Goal: Information Seeking & Learning: Compare options

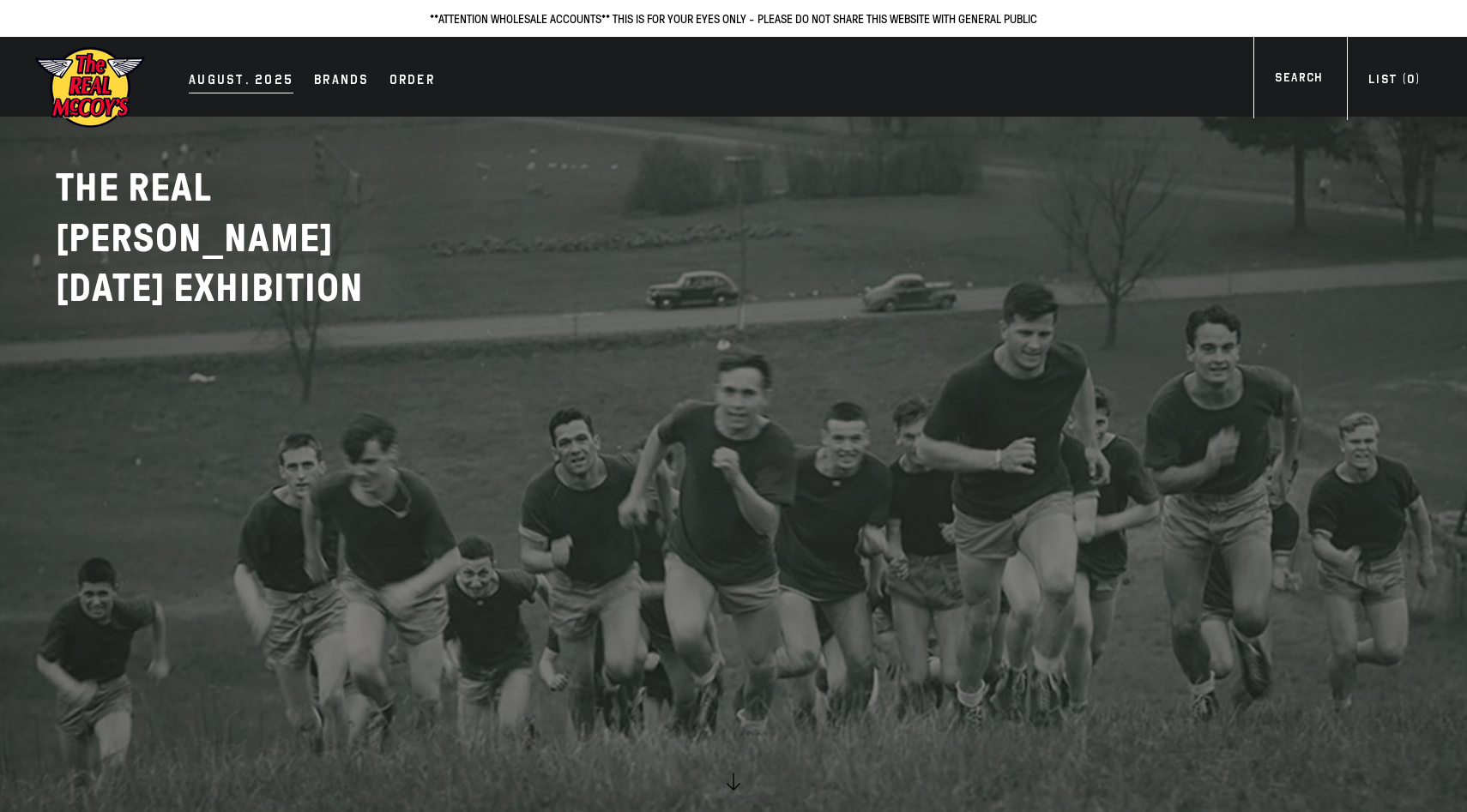
click at [253, 84] on div "AUGUST. 2025" at bounding box center [241, 82] width 105 height 24
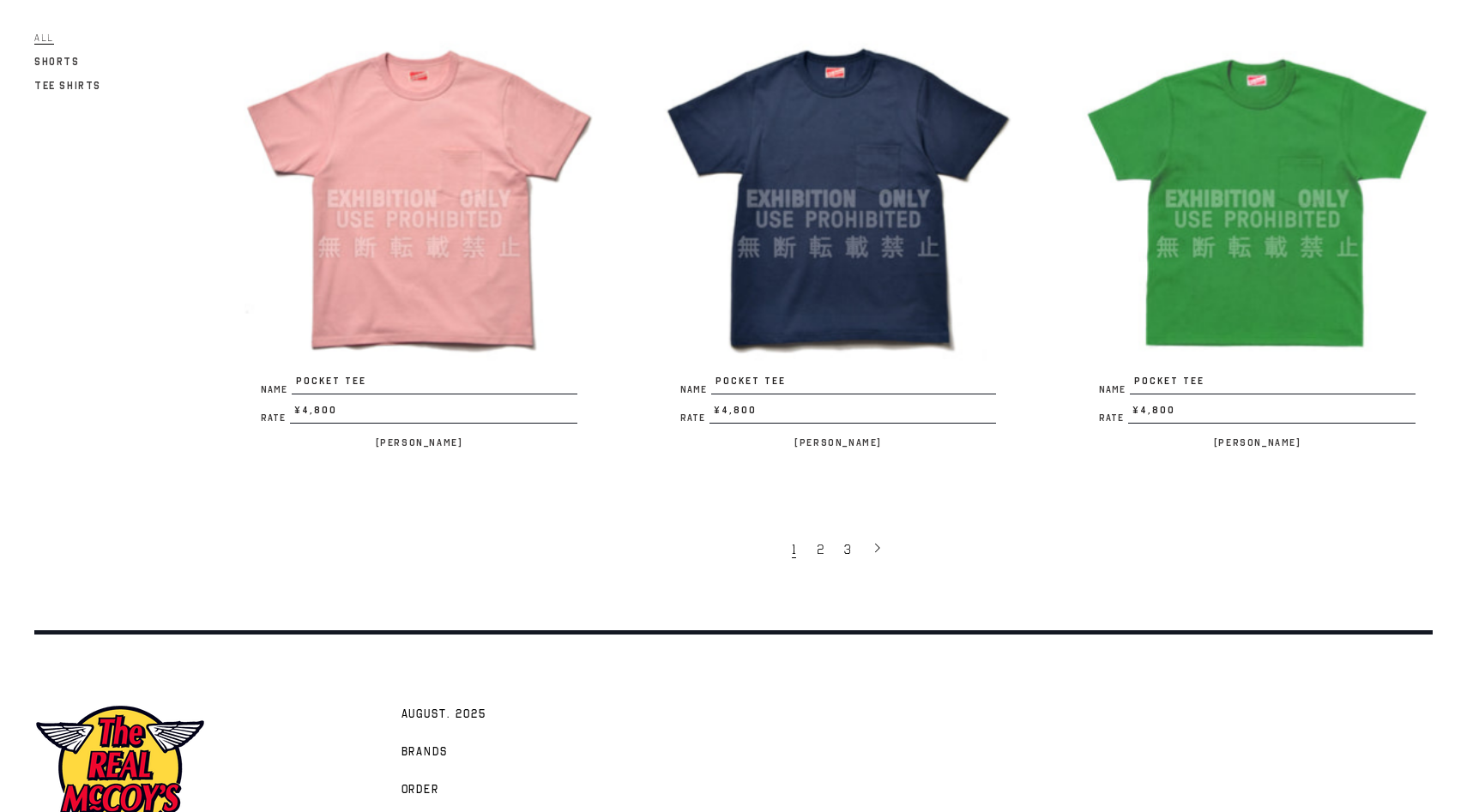
scroll to position [3645, 0]
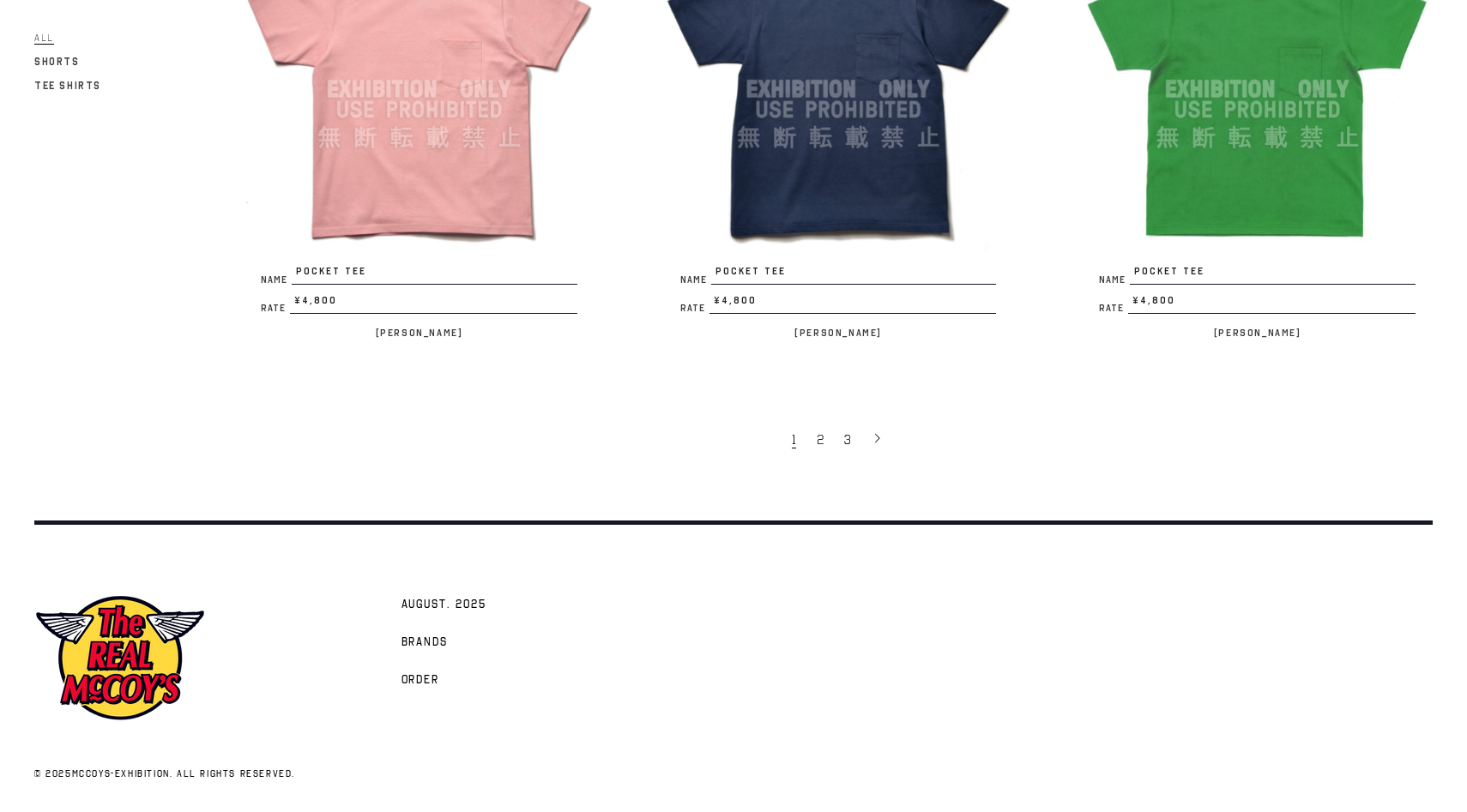
click at [55, 95] on link "Tee Shirts" at bounding box center [68, 86] width 67 height 21
click at [75, 86] on span "Tee Shirts" at bounding box center [68, 86] width 67 height 13
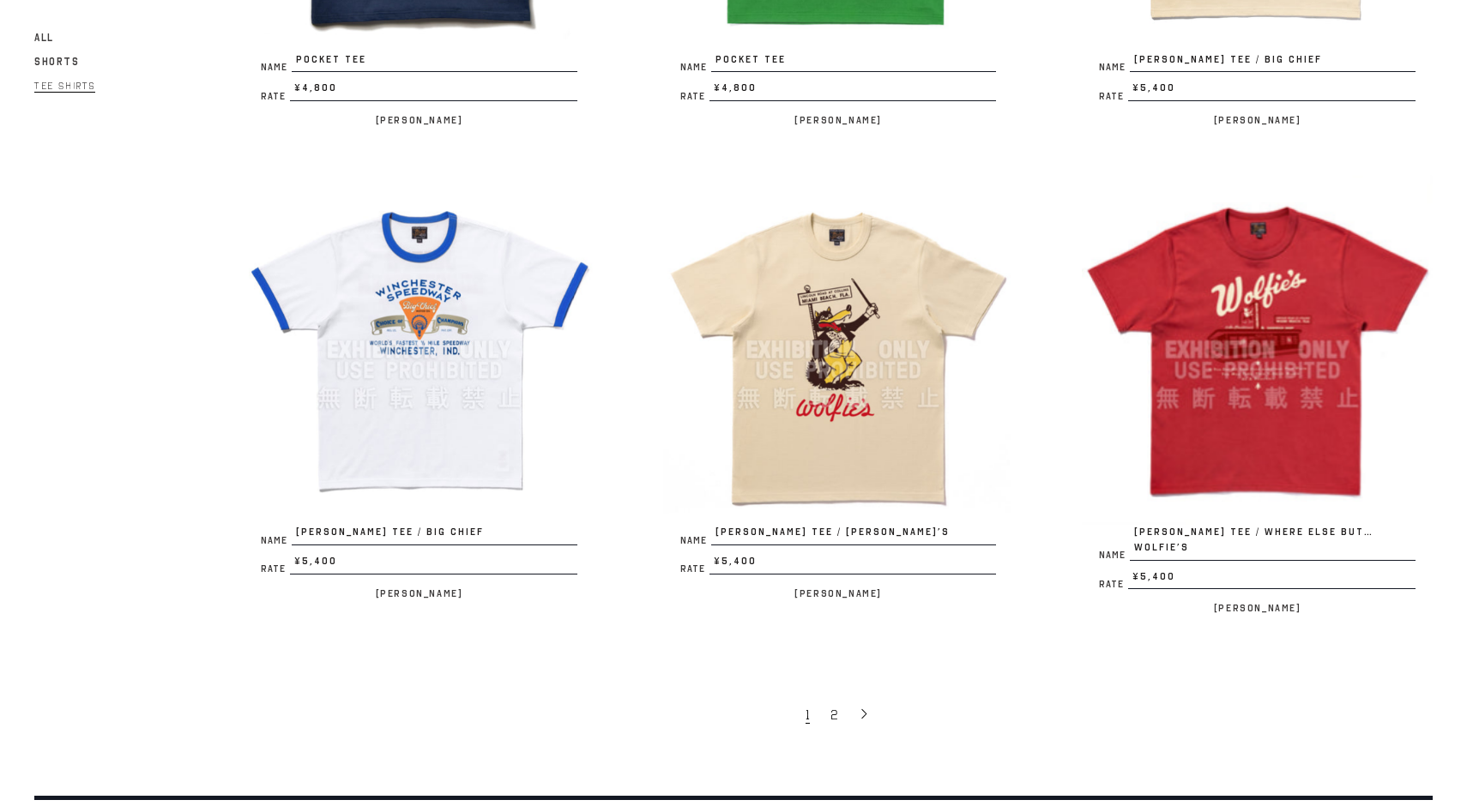
scroll to position [3645, 0]
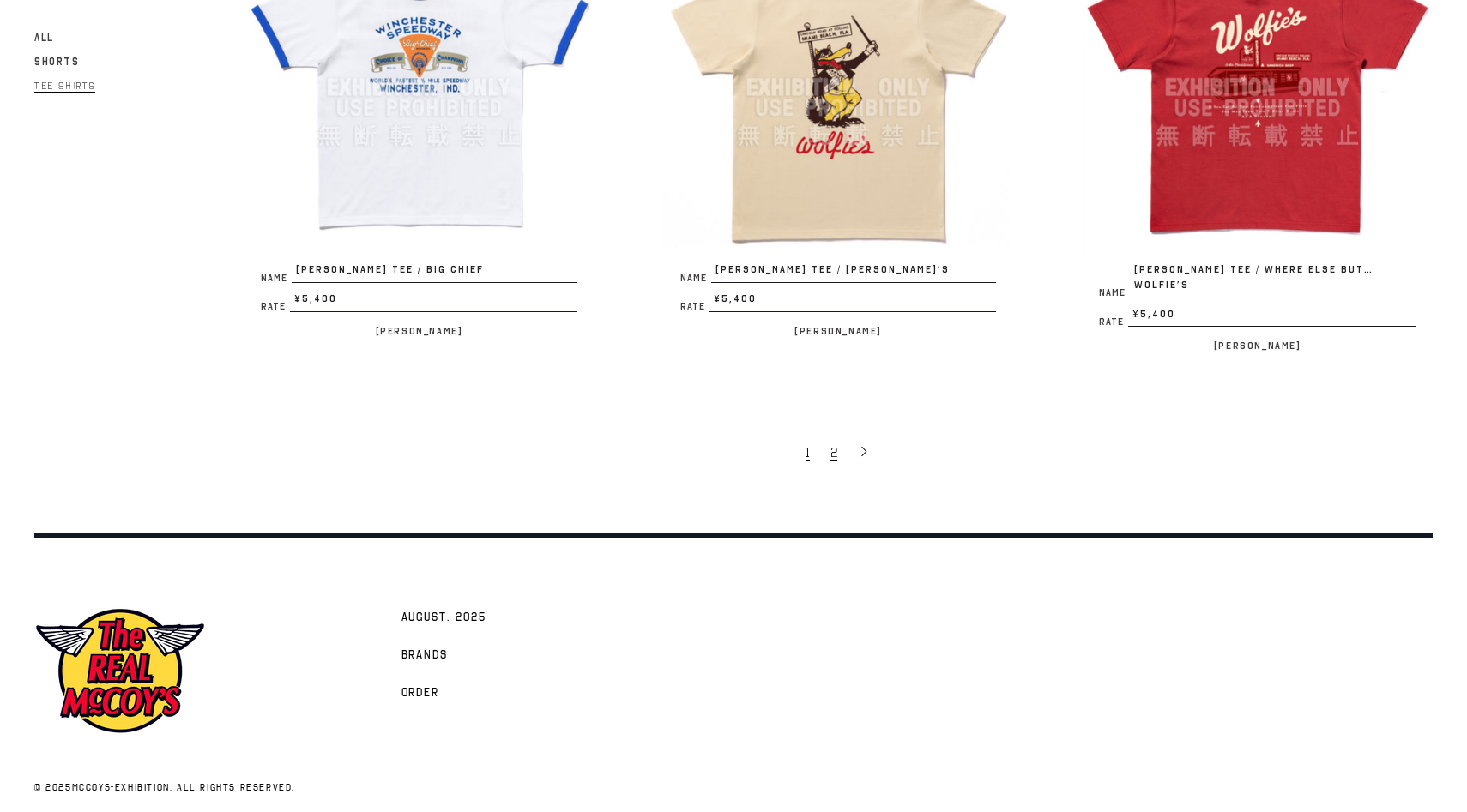
click at [825, 447] on link "2" at bounding box center [835, 452] width 28 height 36
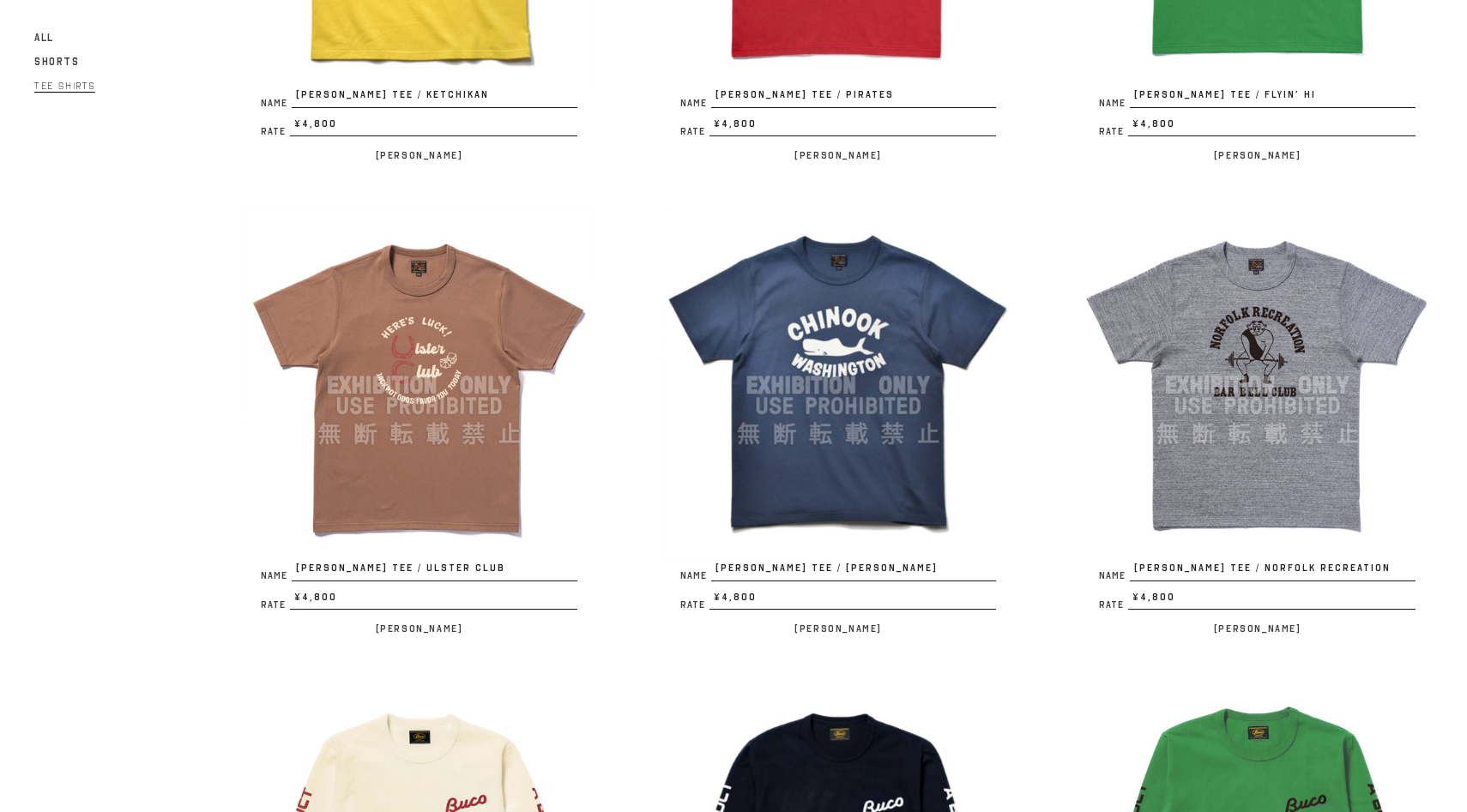
scroll to position [553, 0]
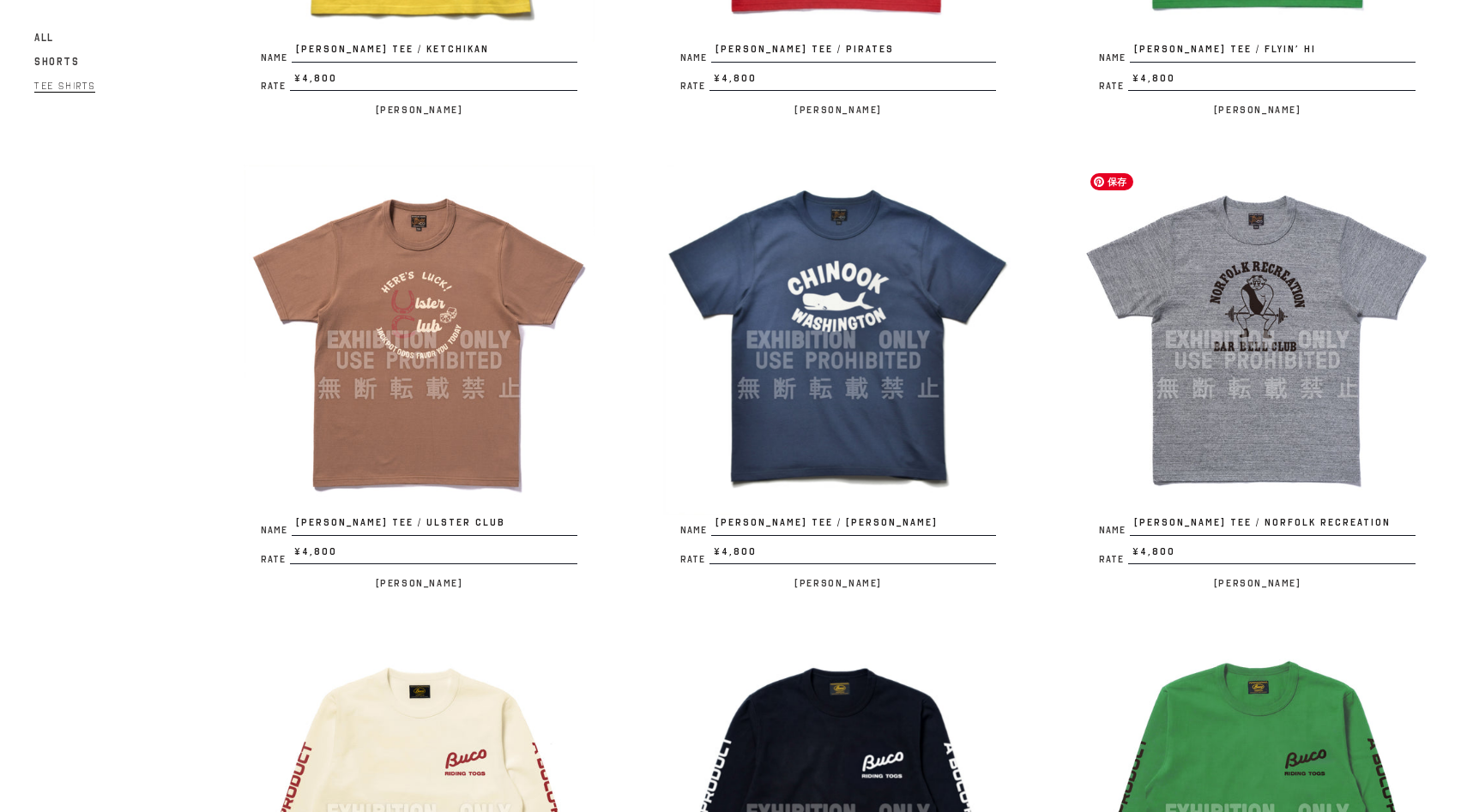
click at [1170, 320] on img at bounding box center [1257, 340] width 351 height 351
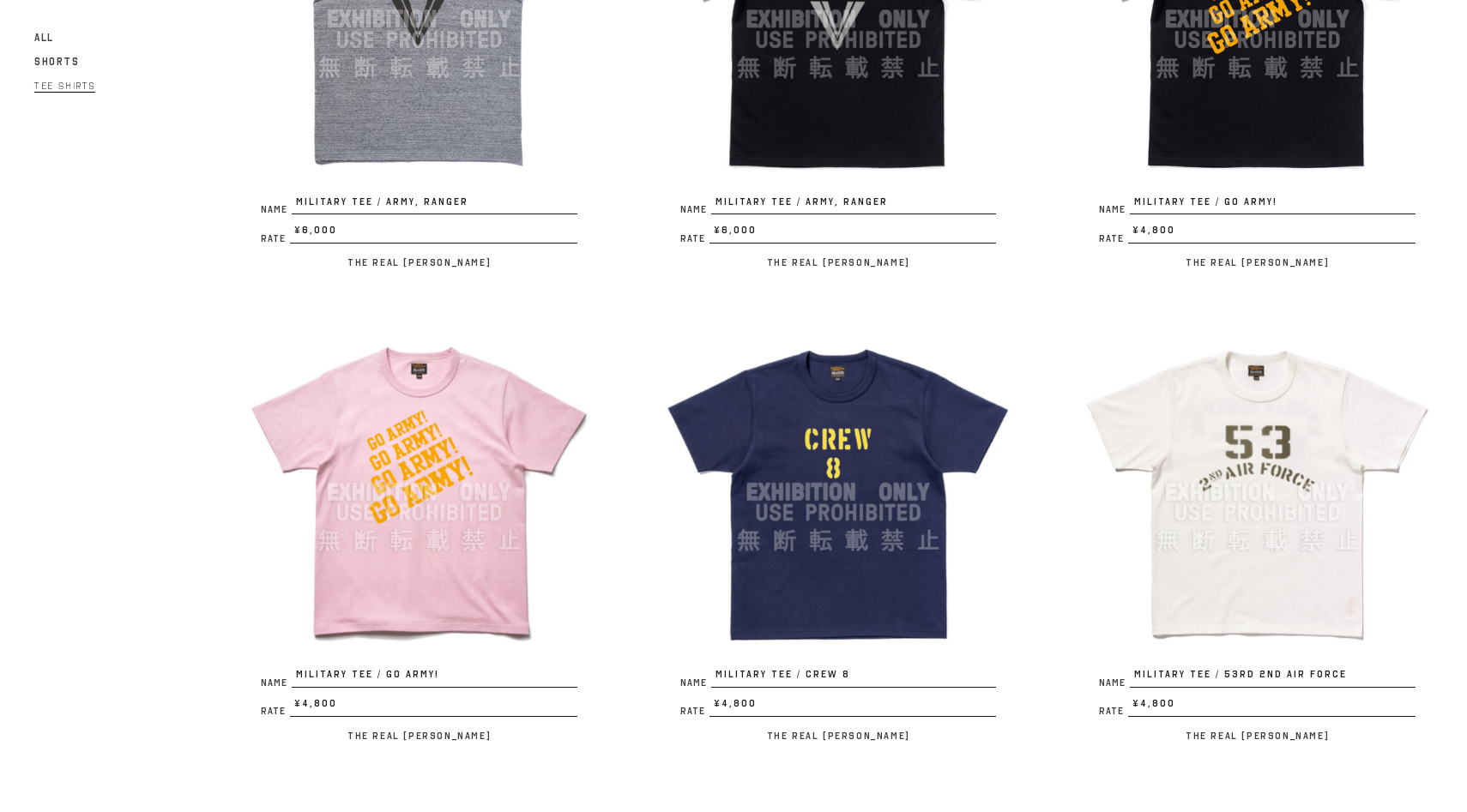
scroll to position [1354, 0]
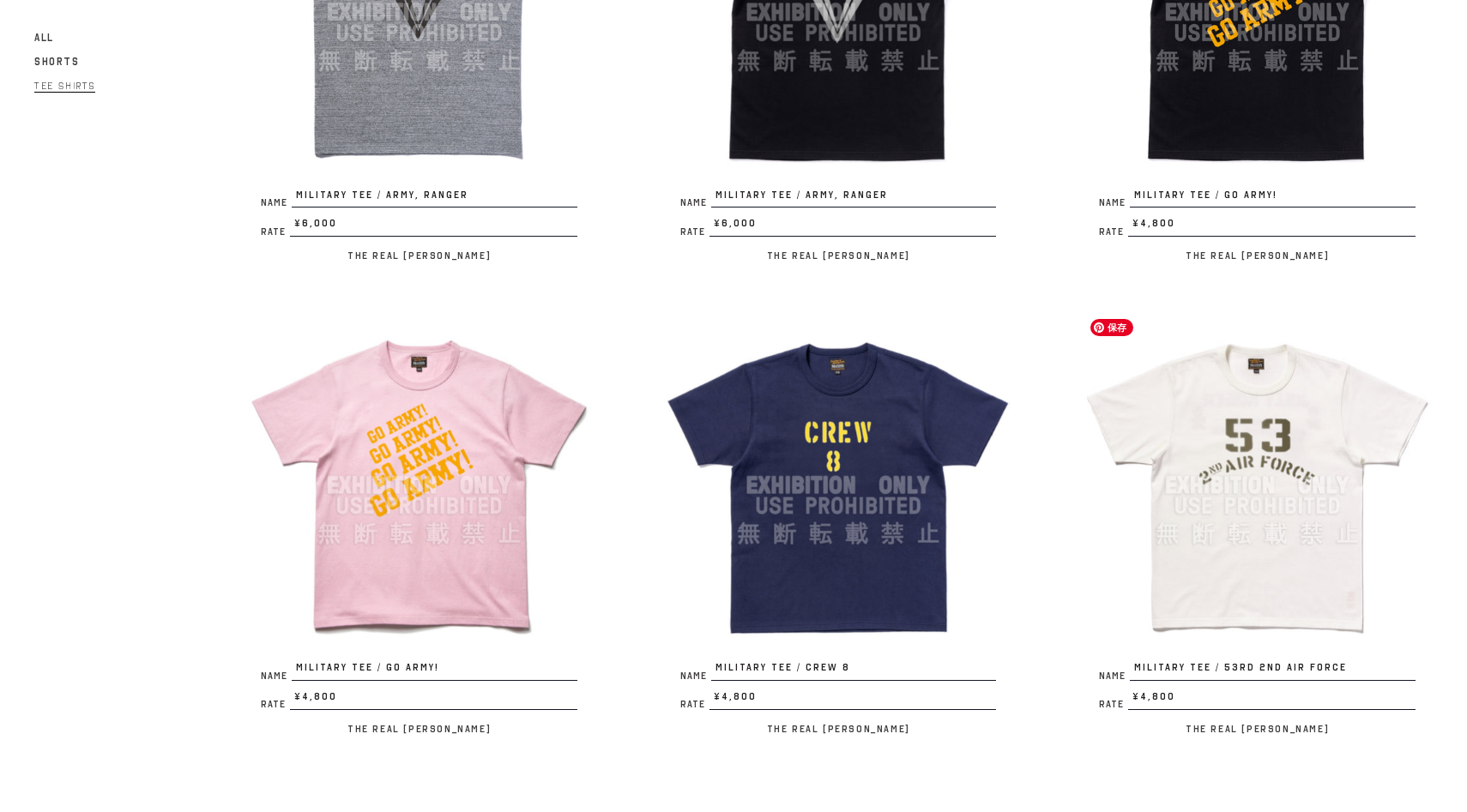
click at [1177, 490] on img at bounding box center [1257, 485] width 351 height 351
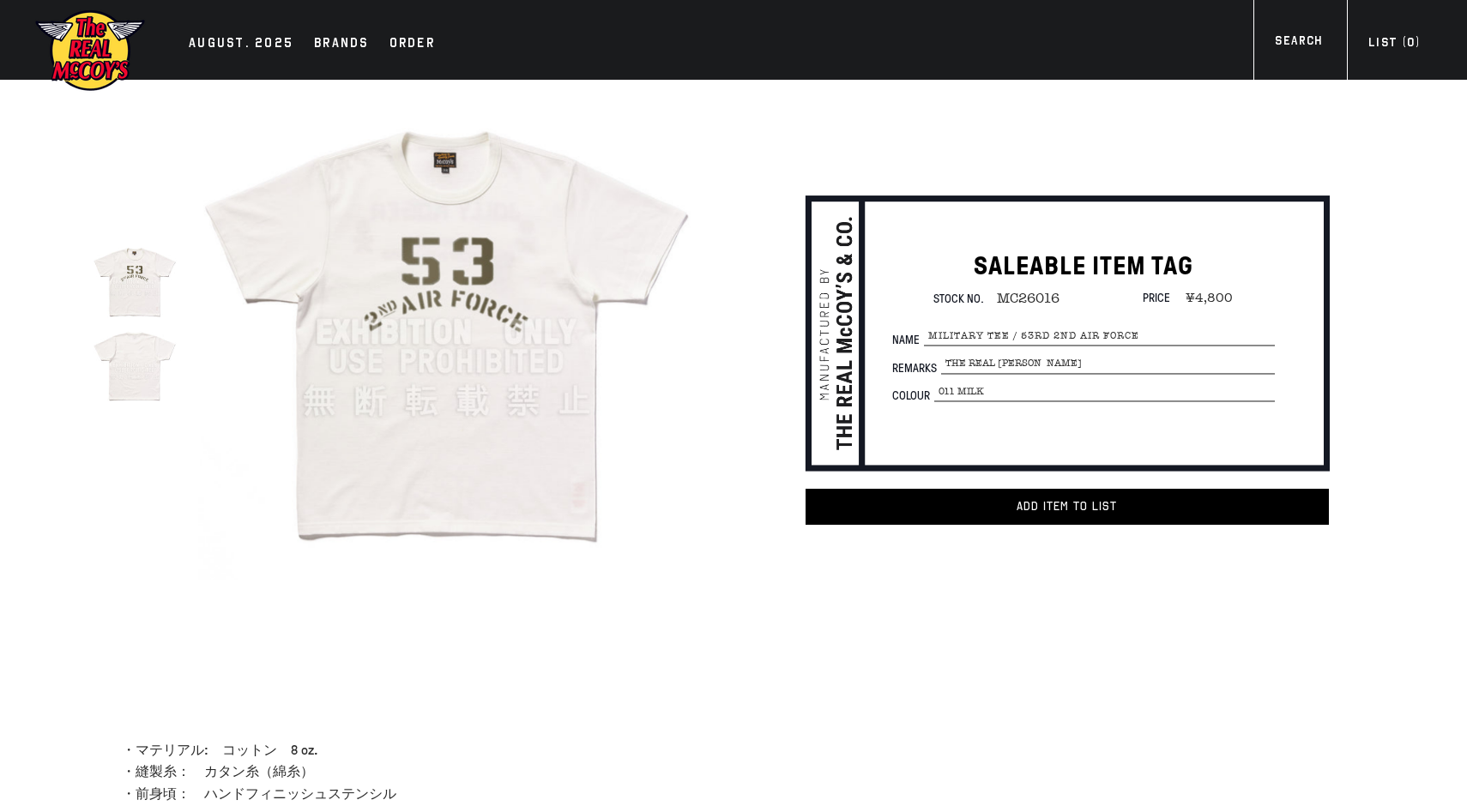
click at [116, 384] on img at bounding box center [135, 365] width 84 height 84
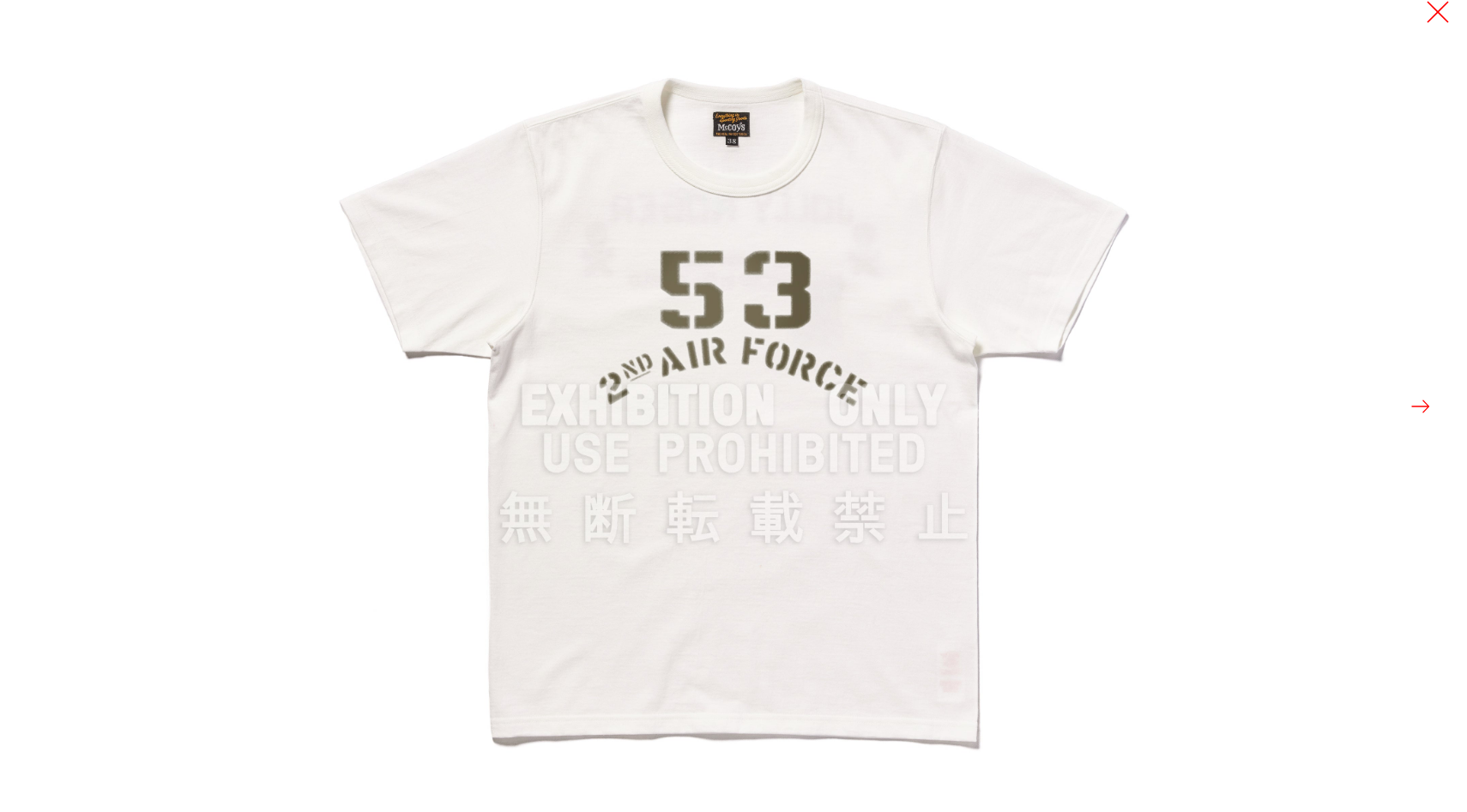
click at [1433, 7] on button at bounding box center [1438, 12] width 24 height 24
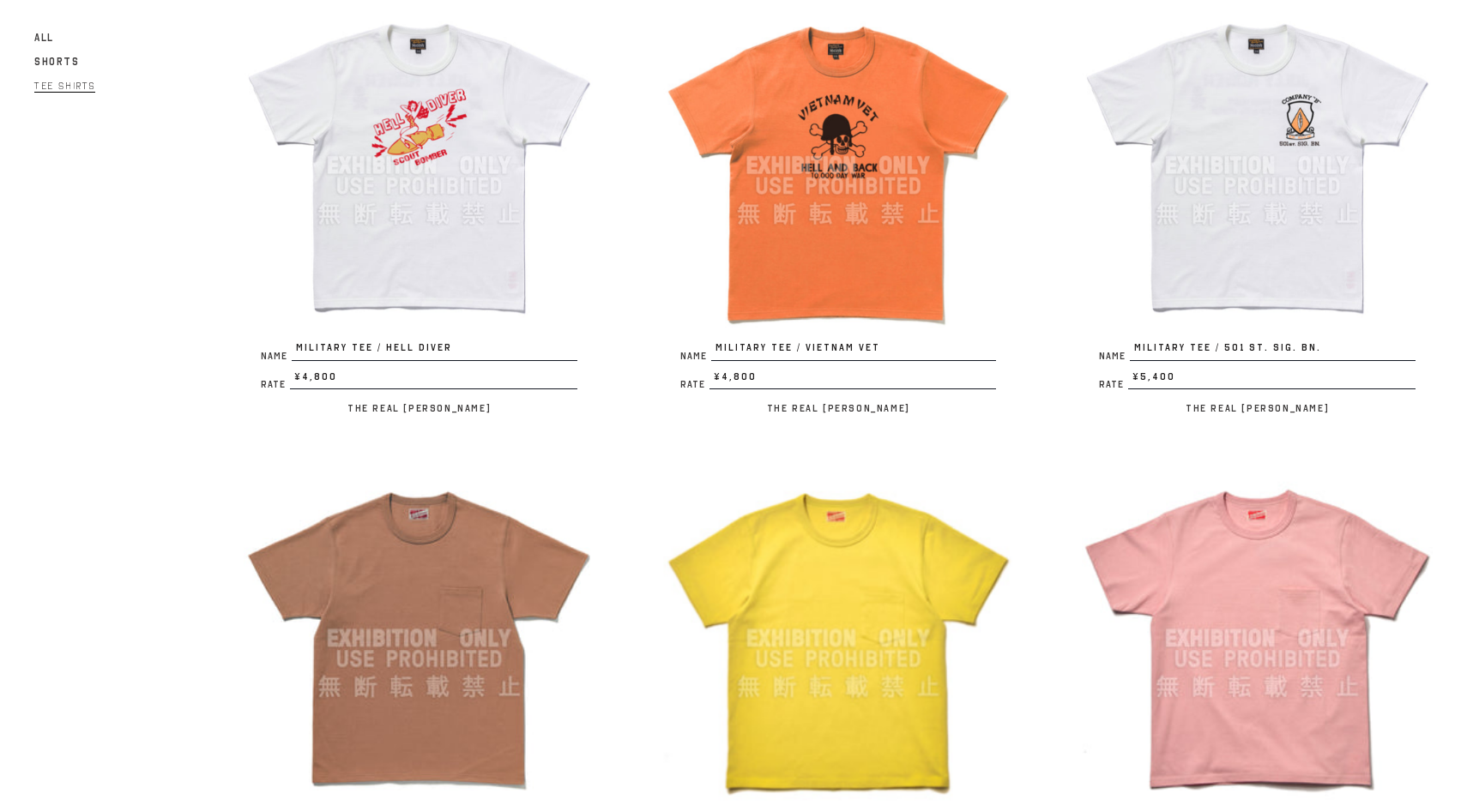
scroll to position [2077, 0]
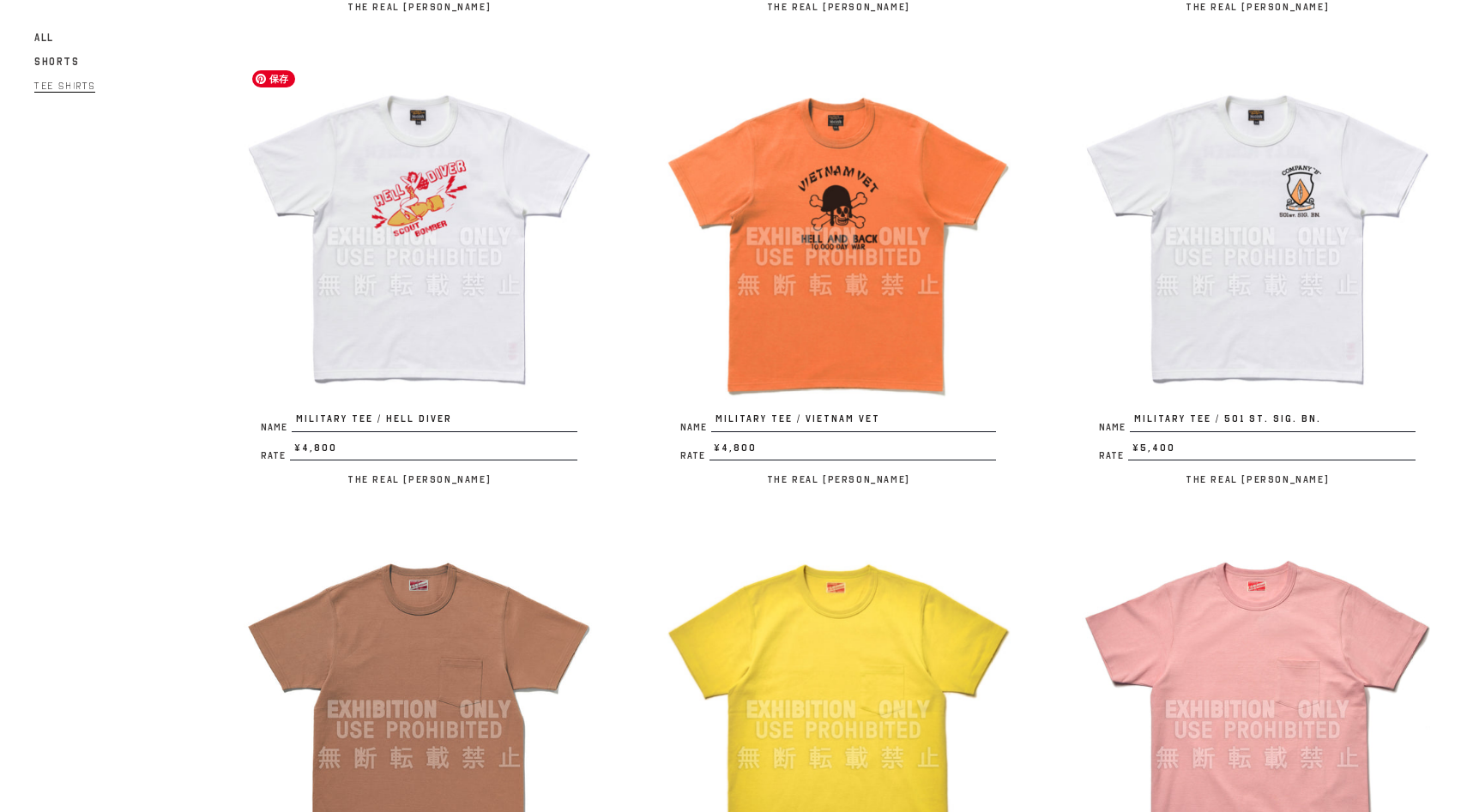
click at [499, 326] on img at bounding box center [419, 237] width 351 height 351
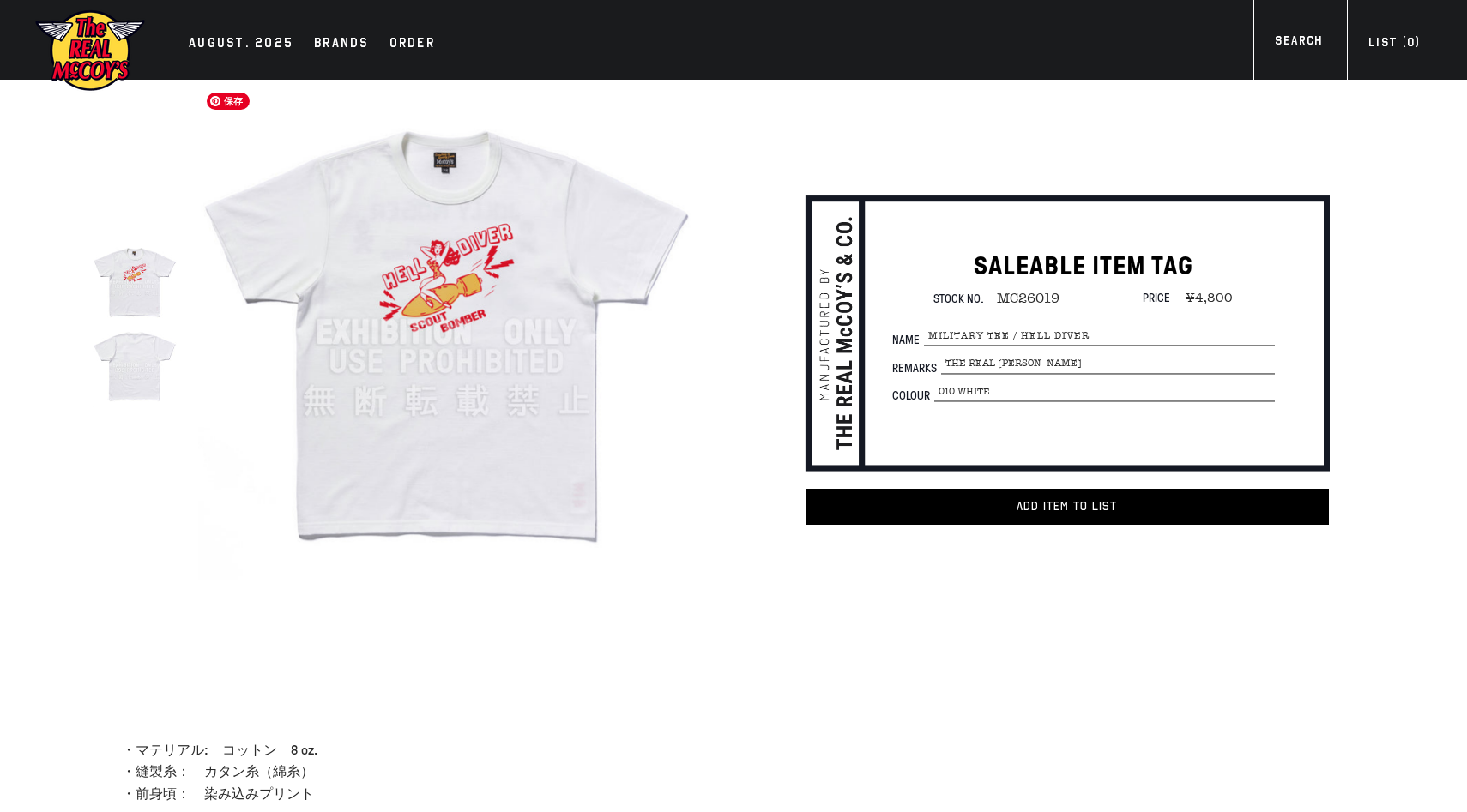
click at [557, 389] on img at bounding box center [447, 333] width 497 height 497
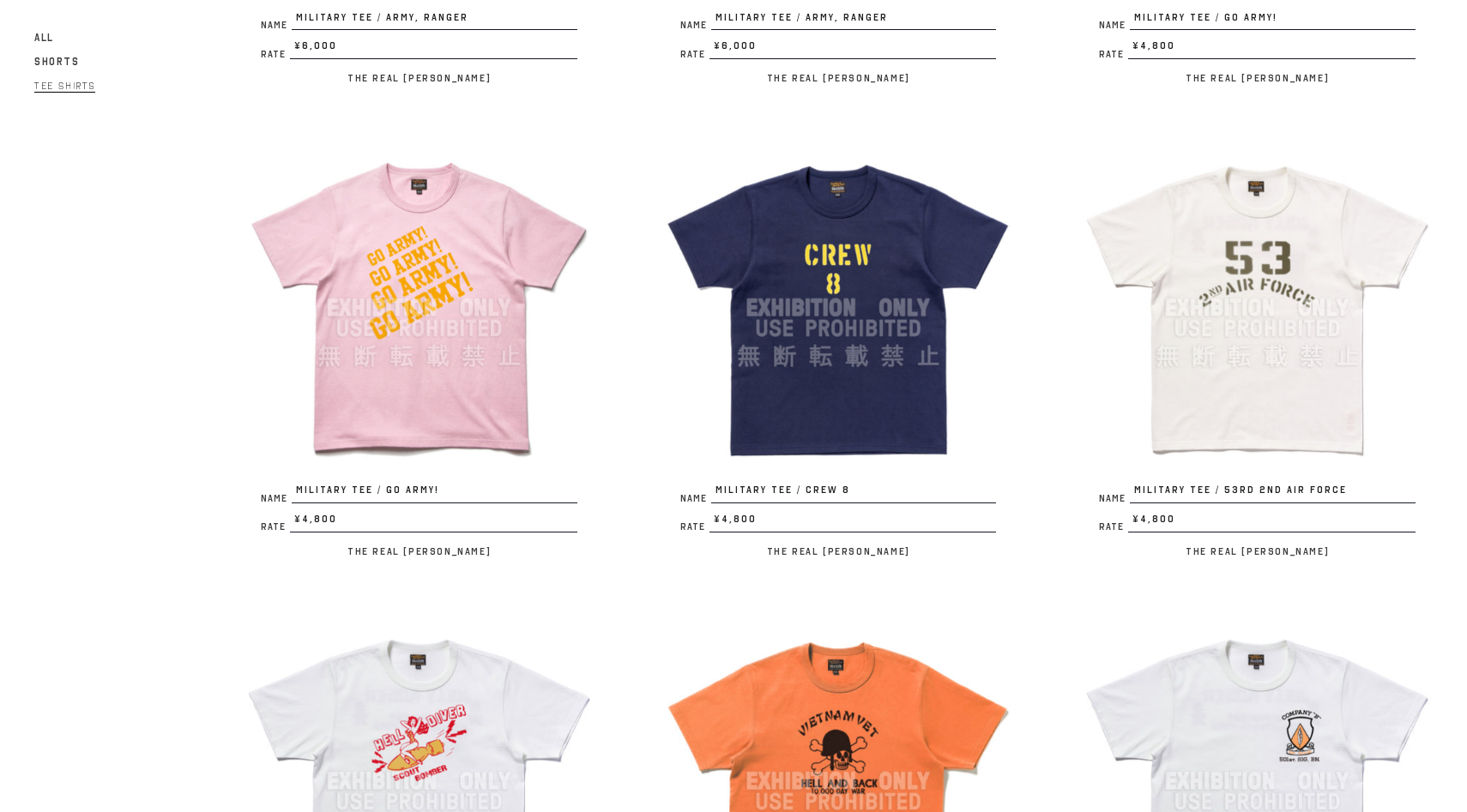
scroll to position [1842, 0]
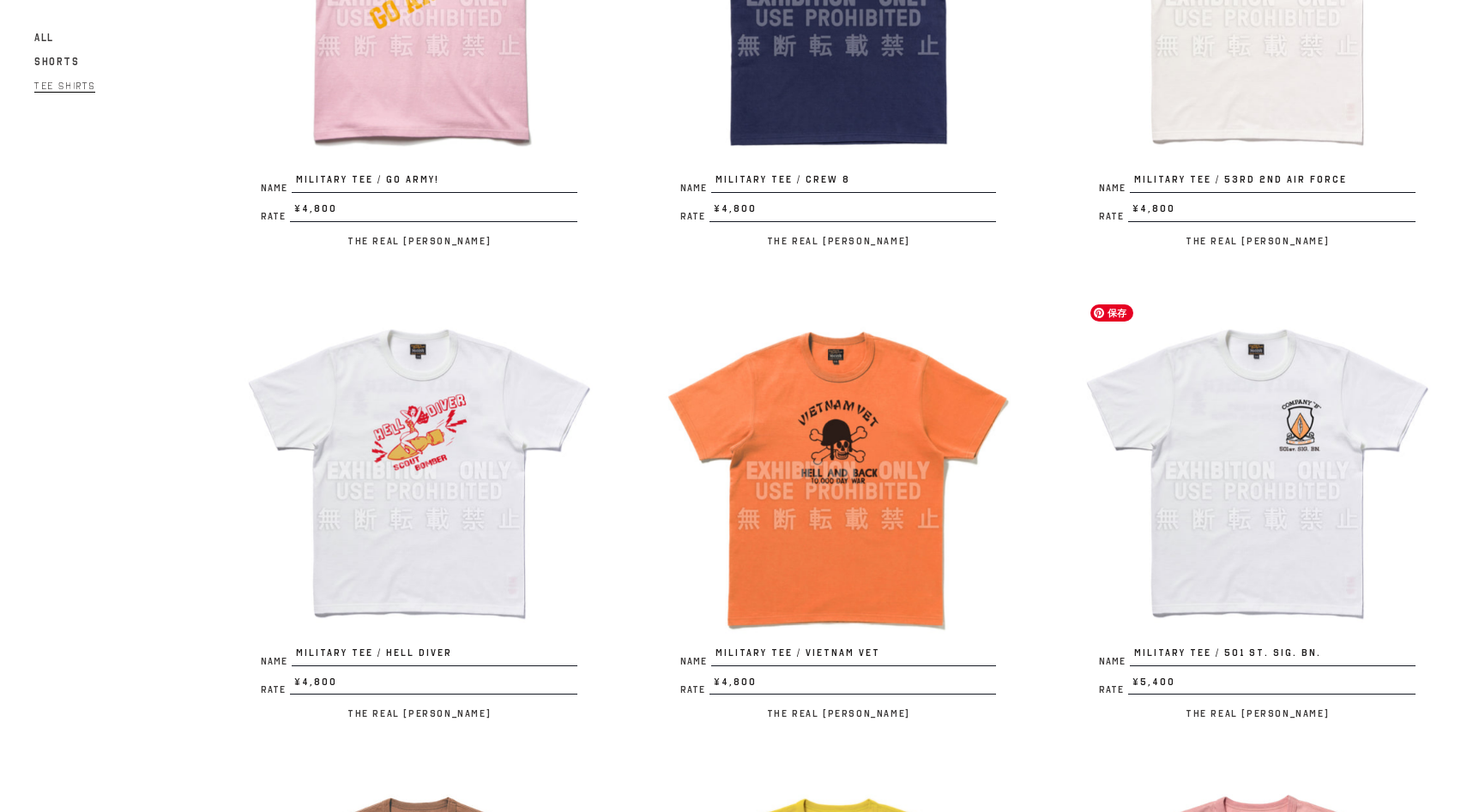
click at [1378, 488] on img at bounding box center [1257, 471] width 351 height 351
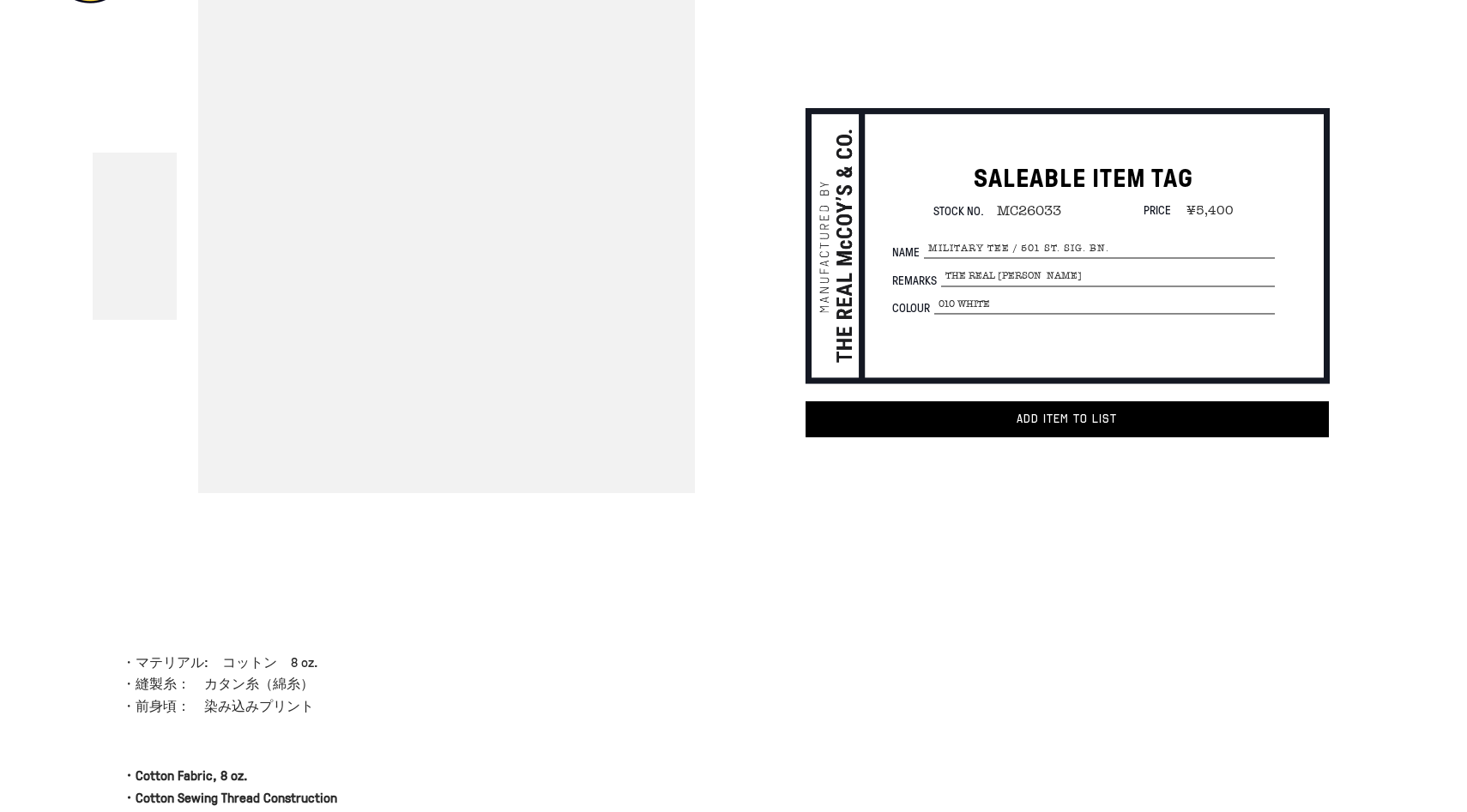
scroll to position [102, 0]
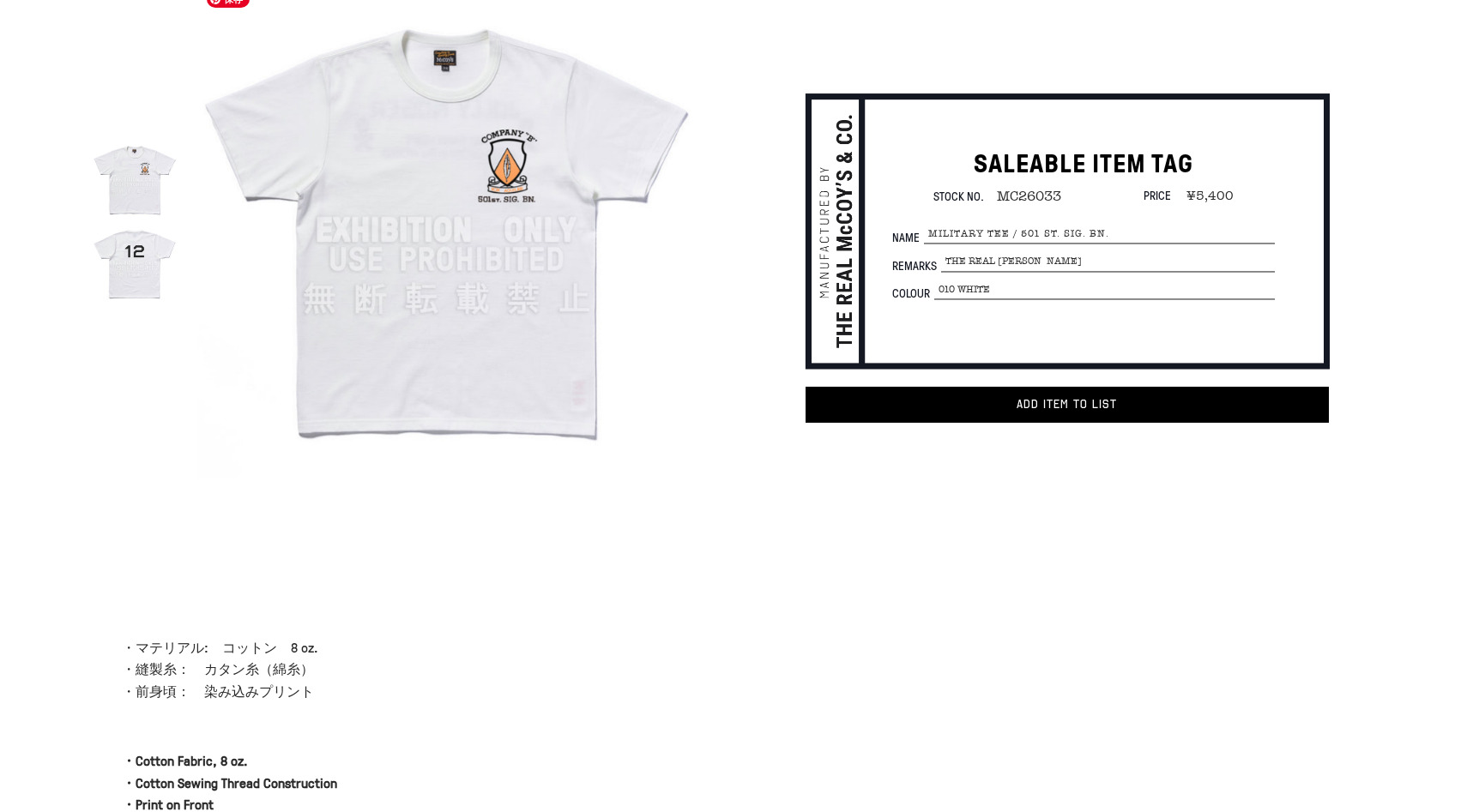
click at [499, 189] on img at bounding box center [447, 230] width 497 height 497
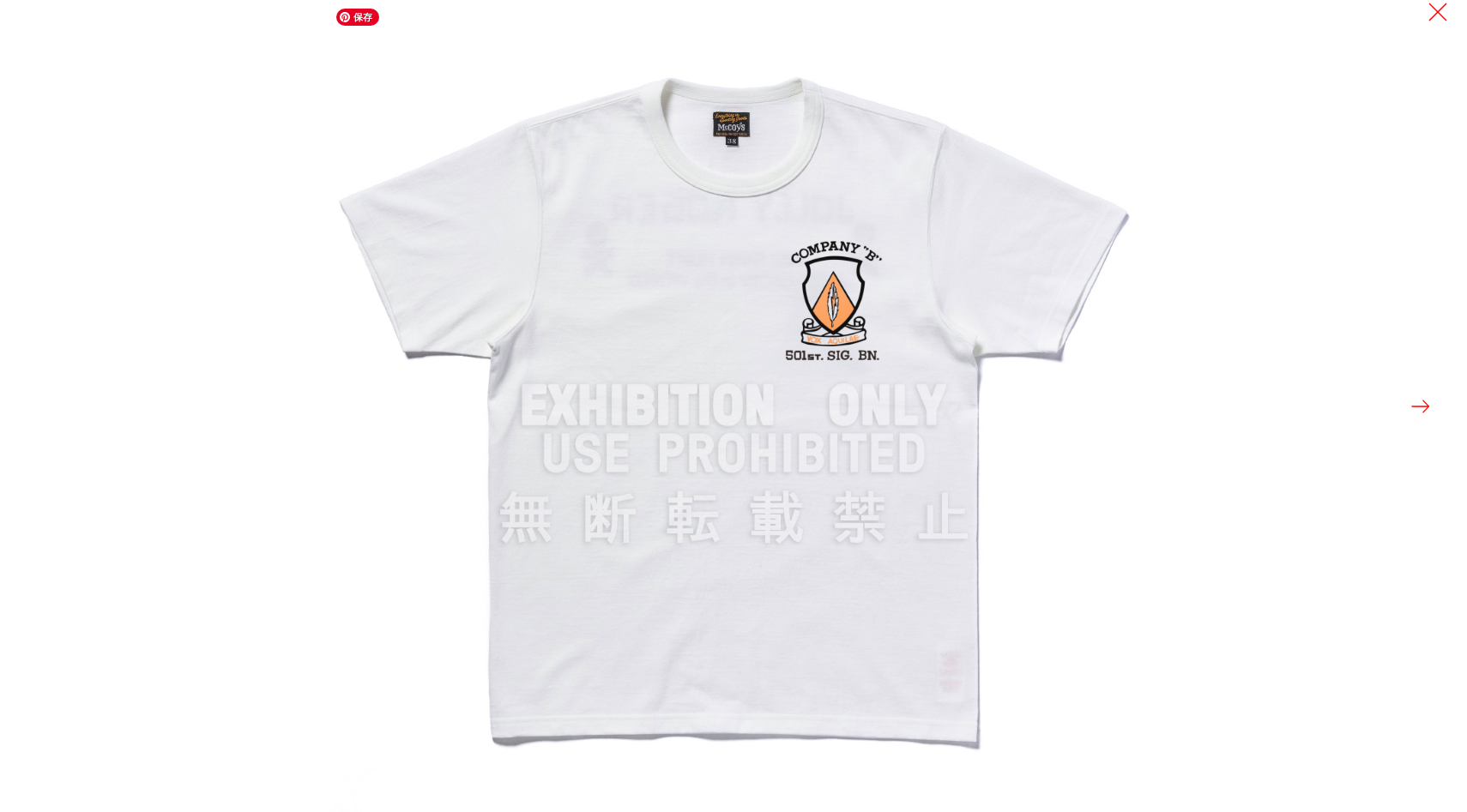
click at [882, 260] on img at bounding box center [733, 406] width 812 height 812
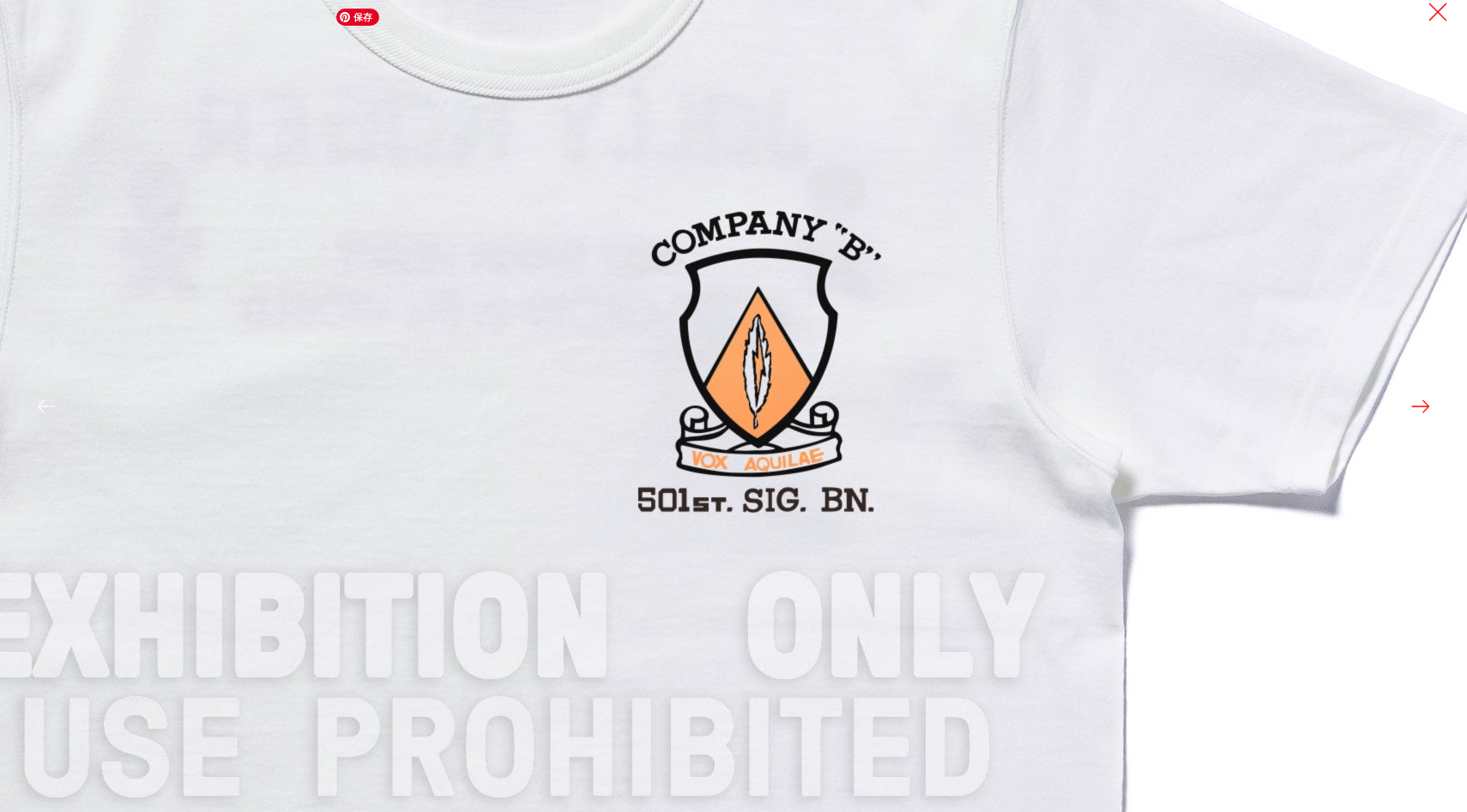
click at [882, 260] on img at bounding box center [506, 629] width 2059 height 2059
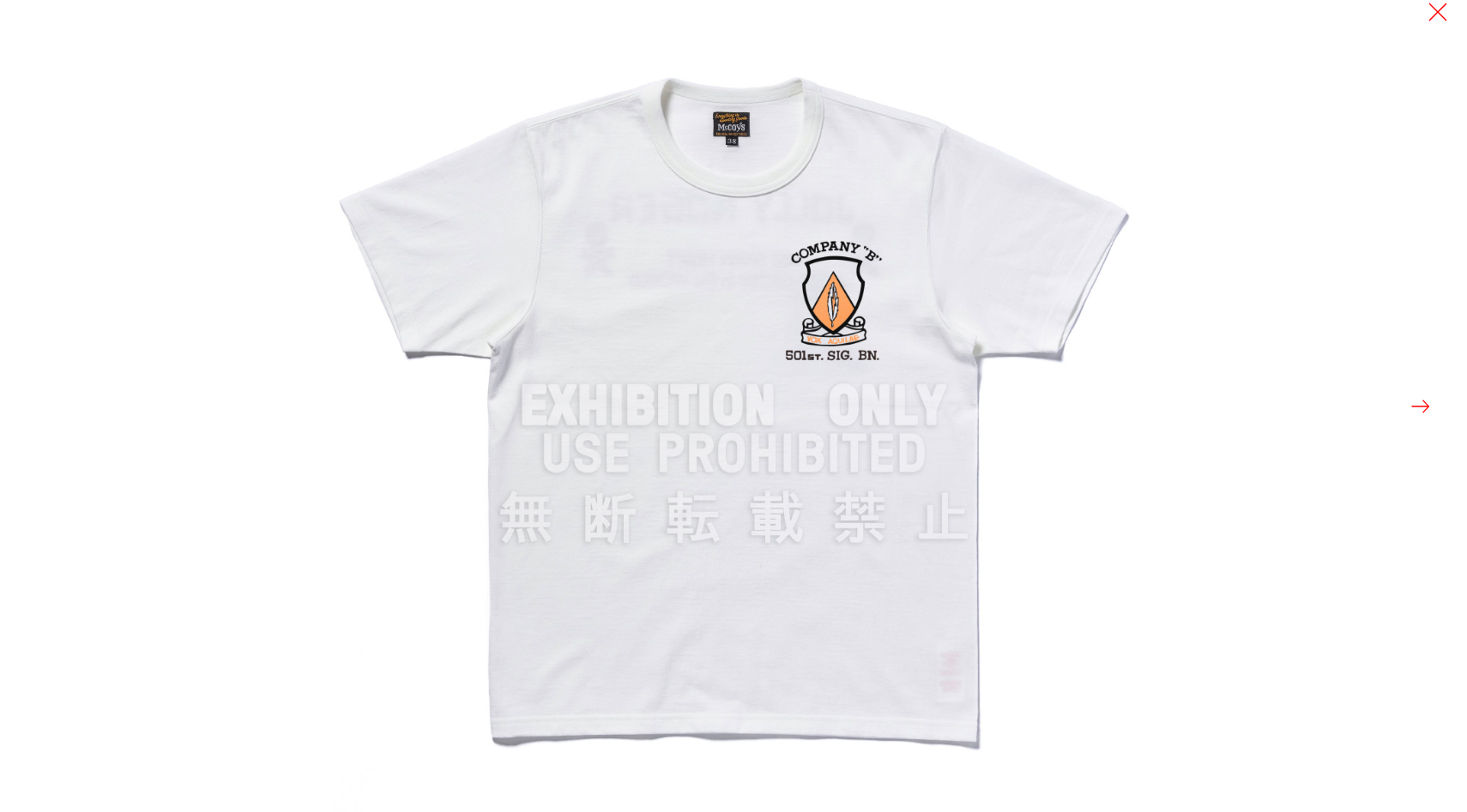
click at [1416, 409] on button at bounding box center [1421, 406] width 24 height 24
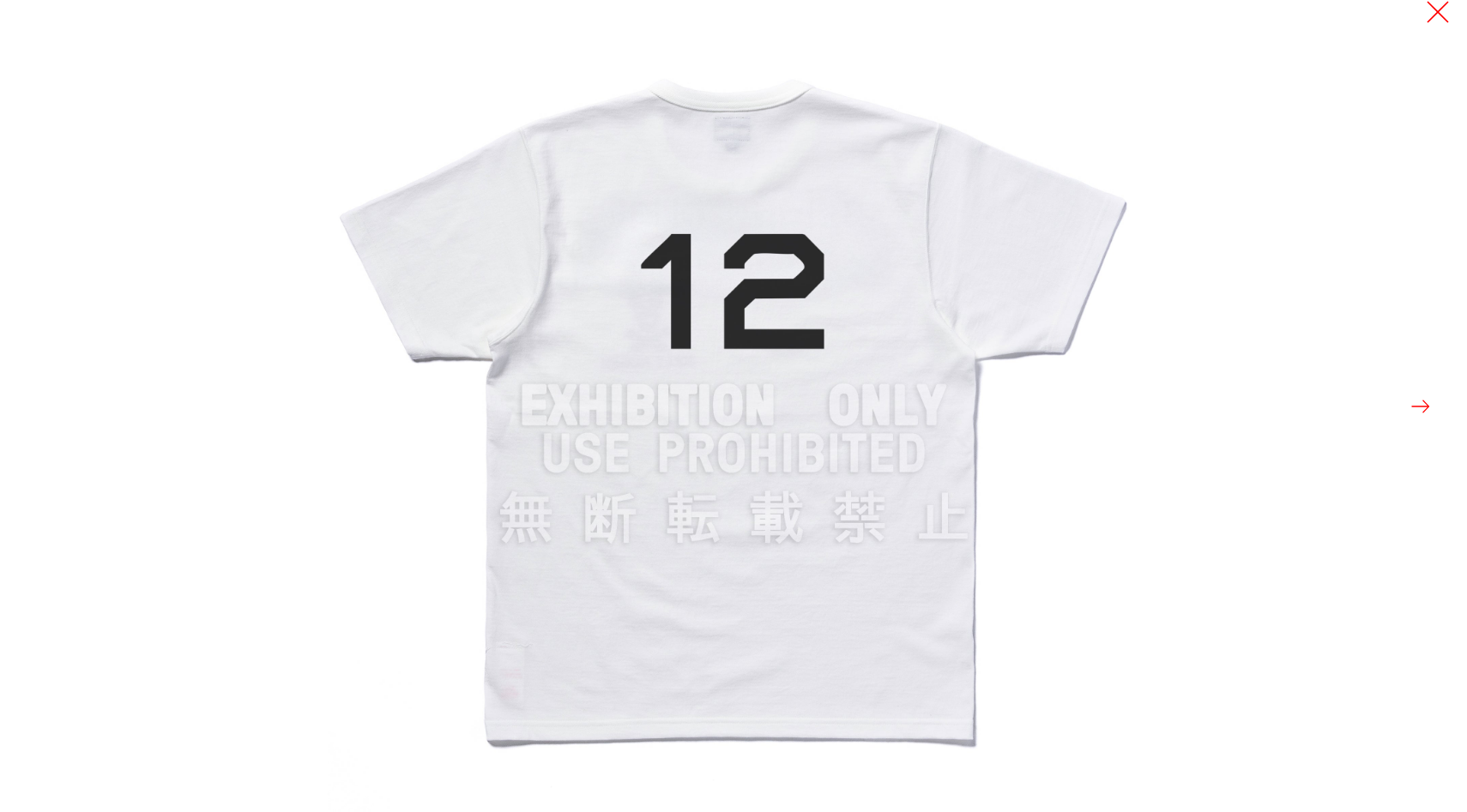
click at [1443, 15] on button at bounding box center [1438, 12] width 24 height 24
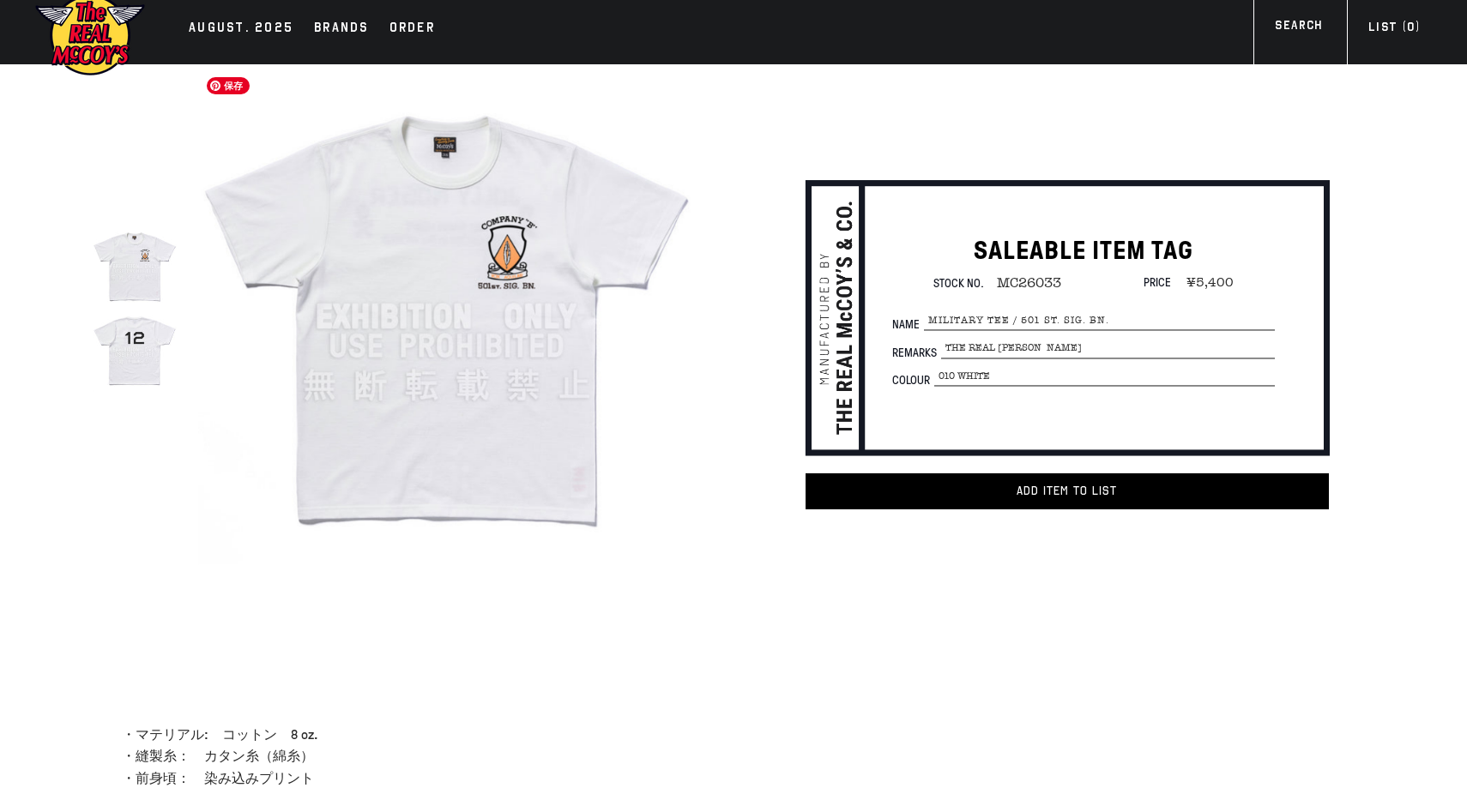
scroll to position [0, 0]
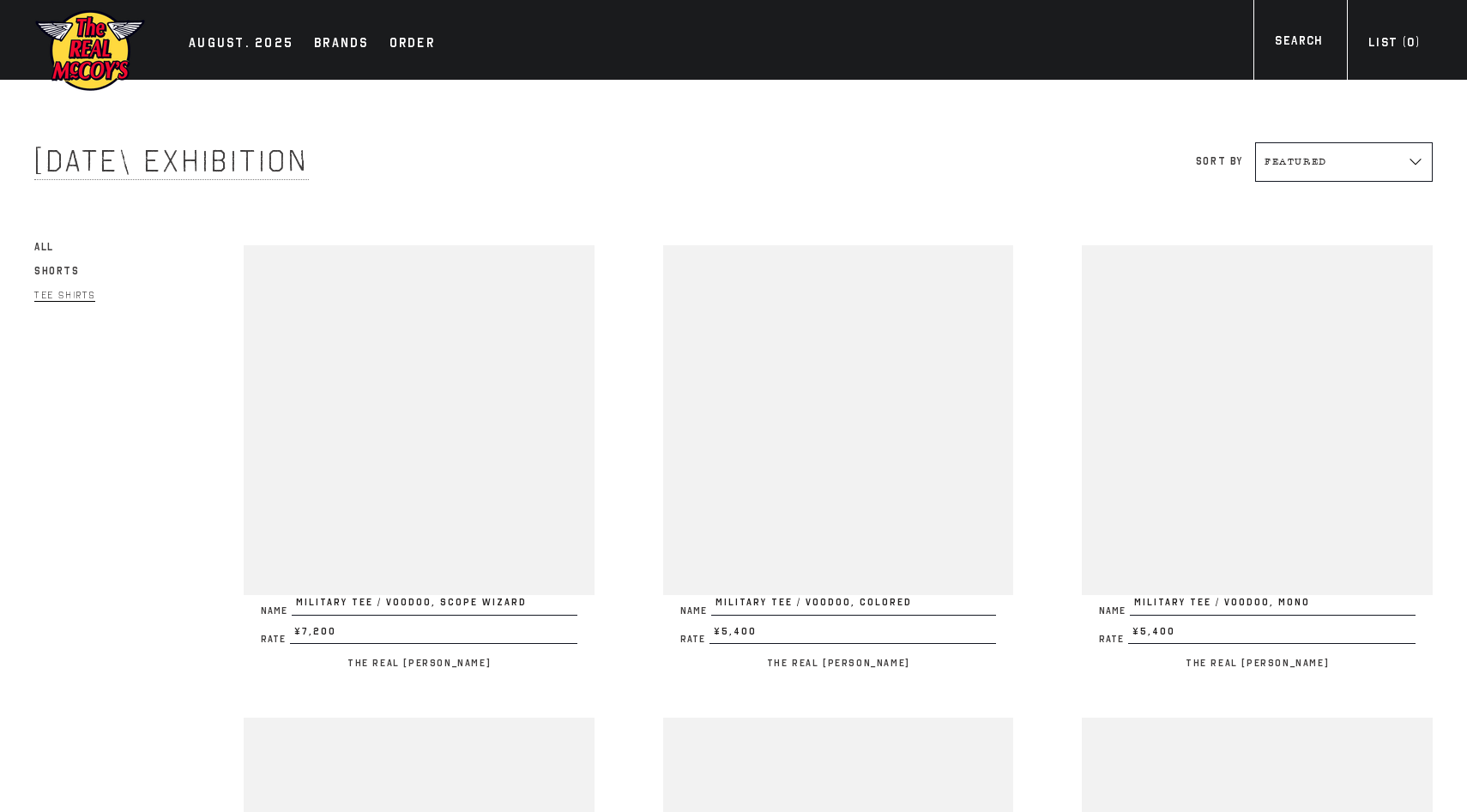
scroll to position [1842, 0]
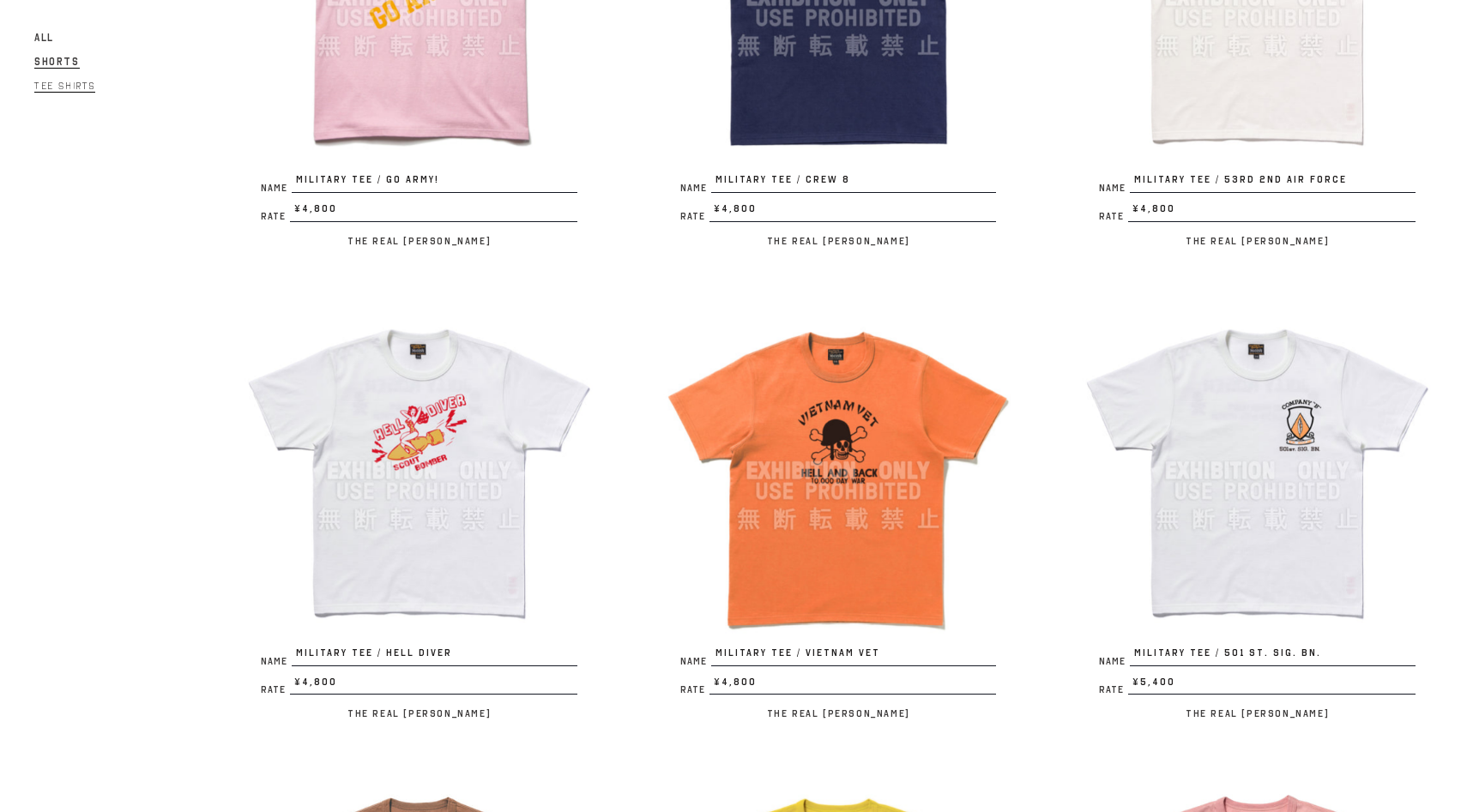
click at [66, 59] on span "Shorts" at bounding box center [57, 62] width 46 height 13
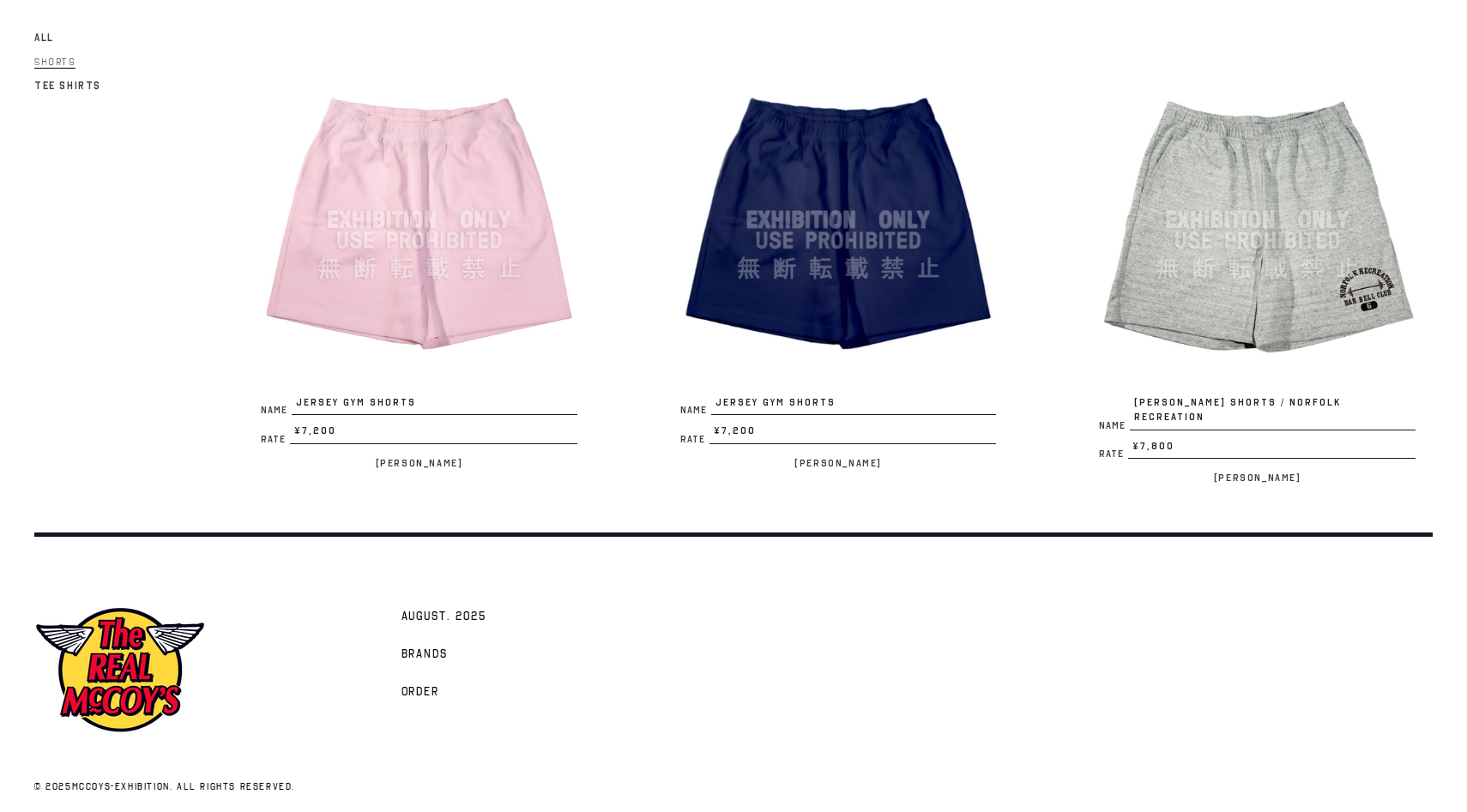
scroll to position [1136, 0]
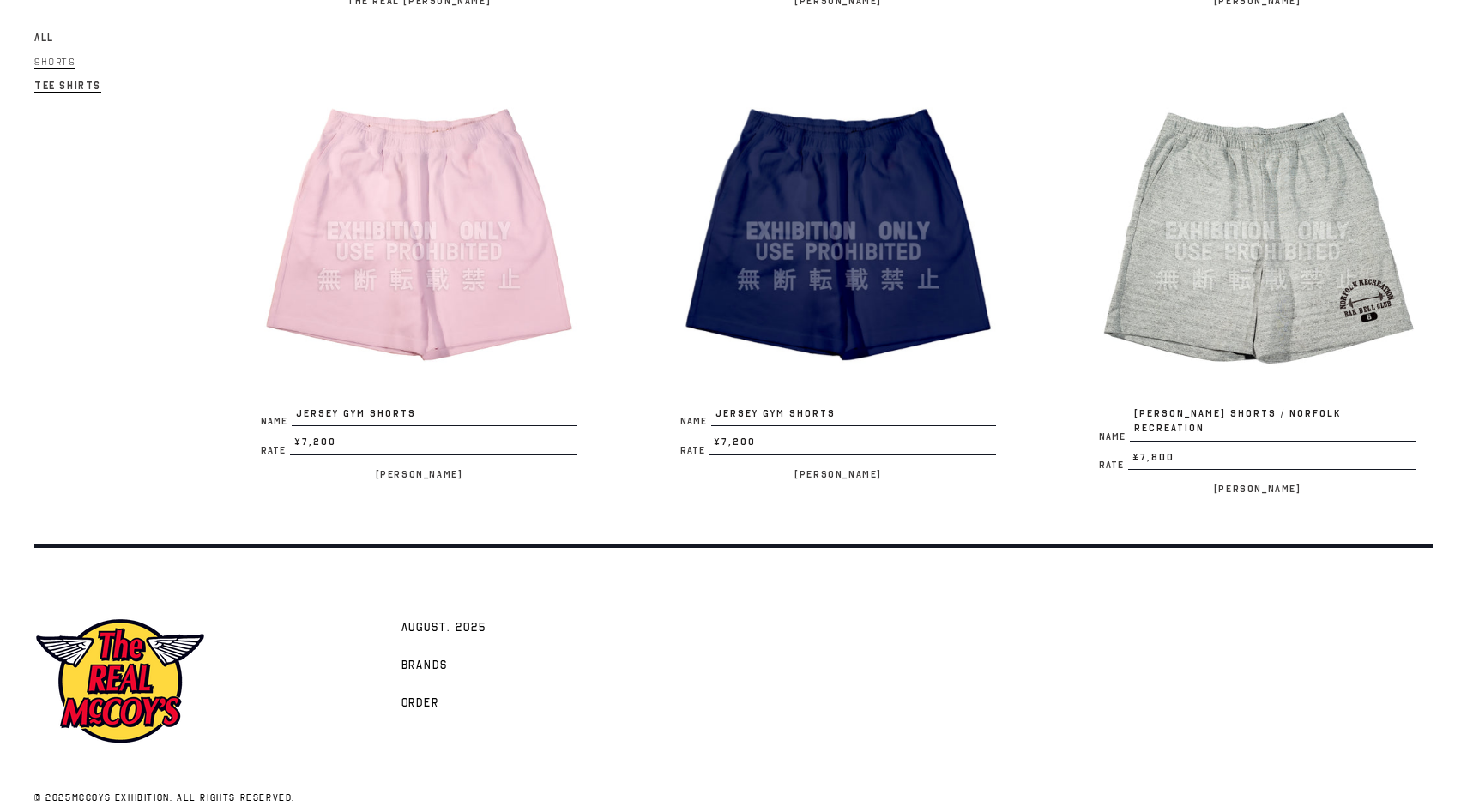
click at [38, 80] on span "Tee Shirts" at bounding box center [68, 86] width 67 height 13
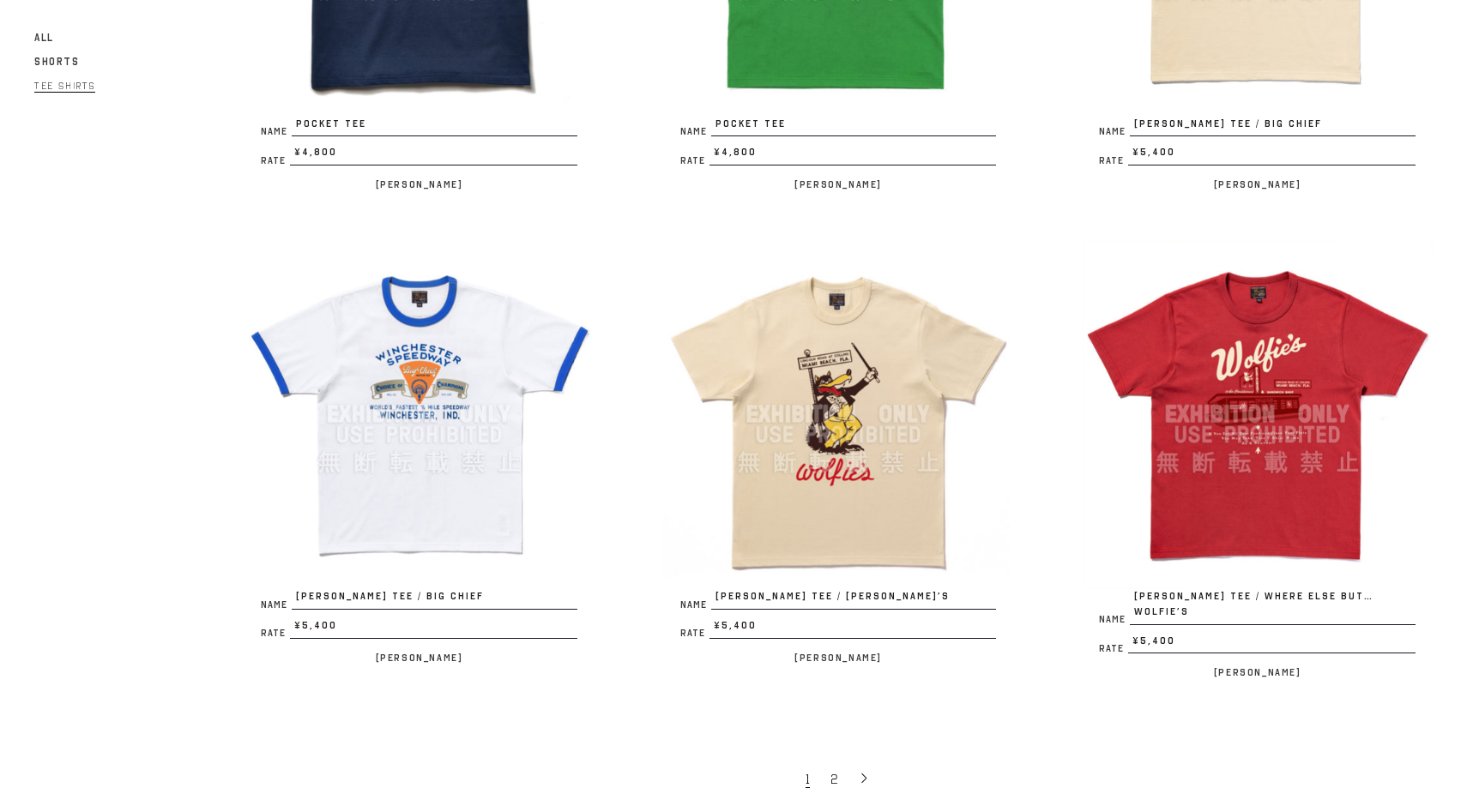
scroll to position [3346, 0]
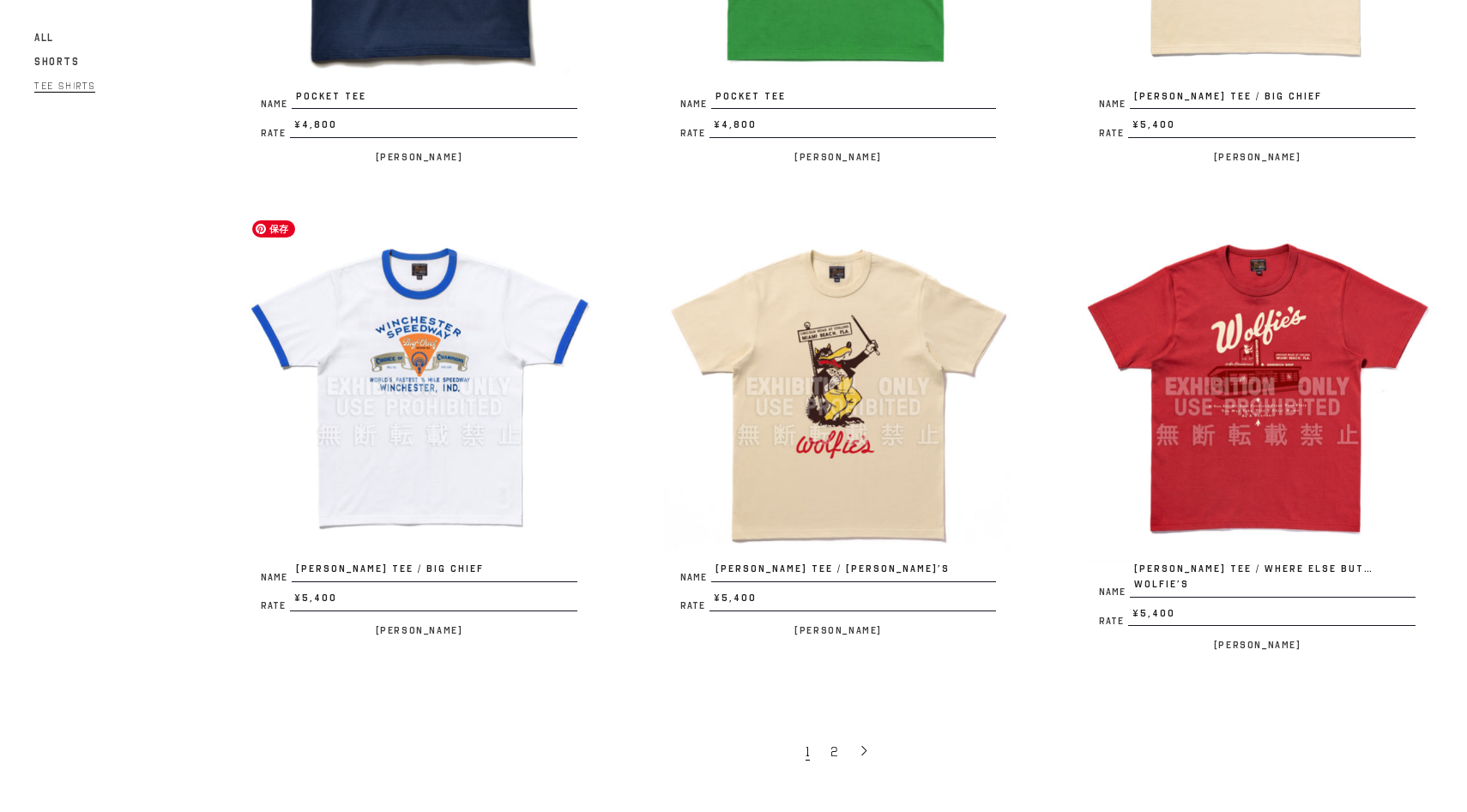
click at [461, 436] on img at bounding box center [419, 388] width 351 height 351
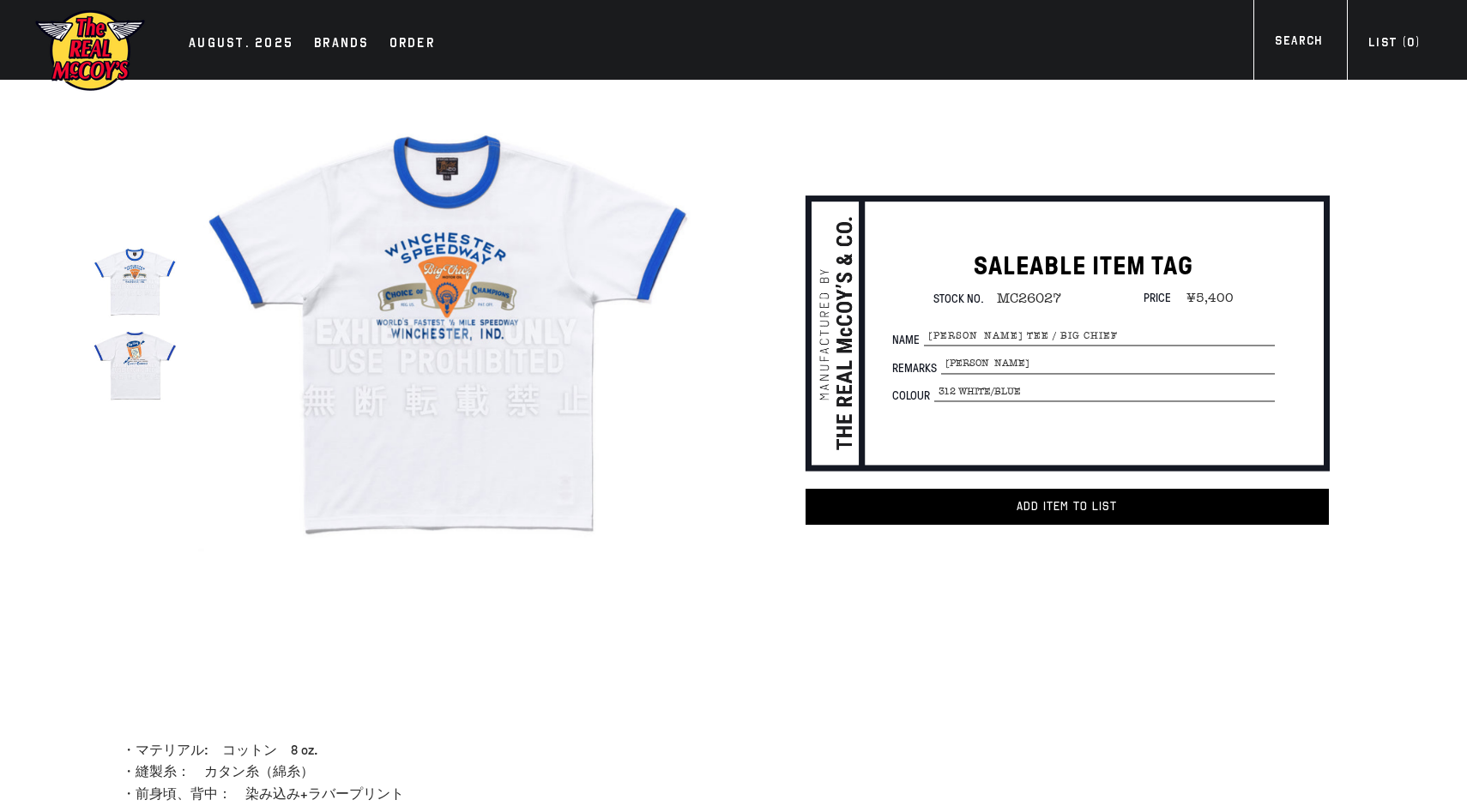
click at [163, 398] on img at bounding box center [135, 365] width 84 height 84
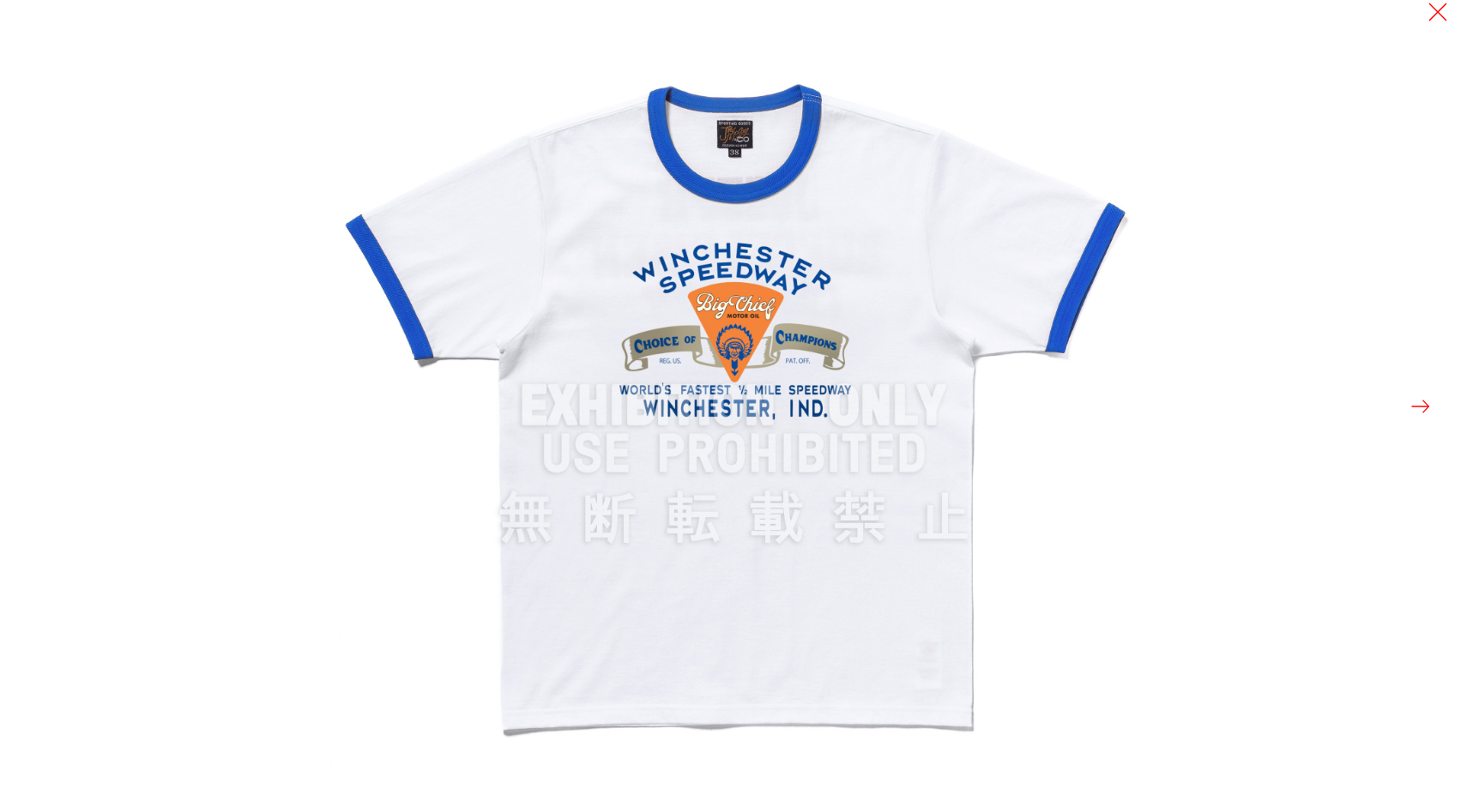
click at [1435, 399] on div at bounding box center [1061, 406] width 1467 height 812
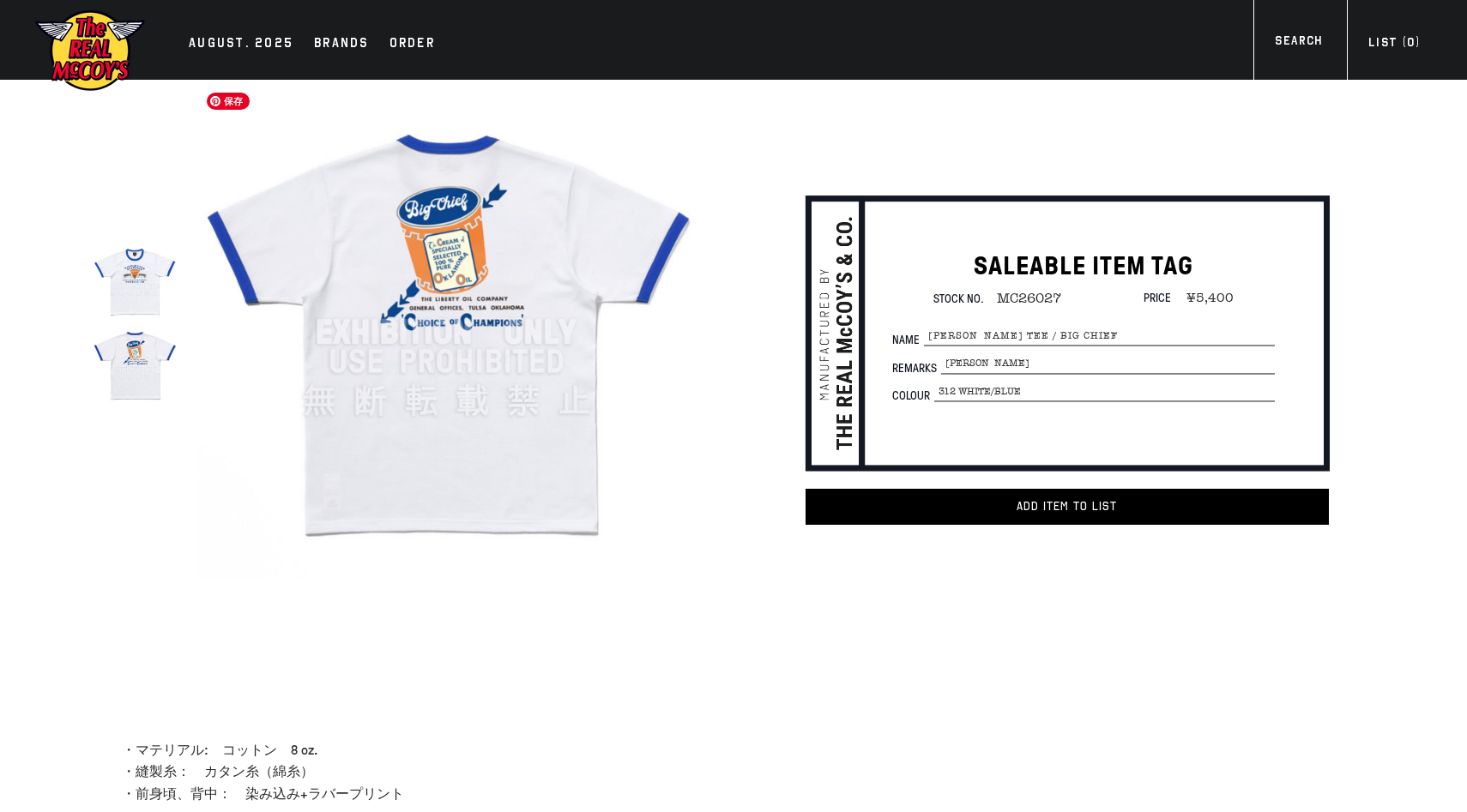
click at [579, 428] on img at bounding box center [447, 333] width 497 height 497
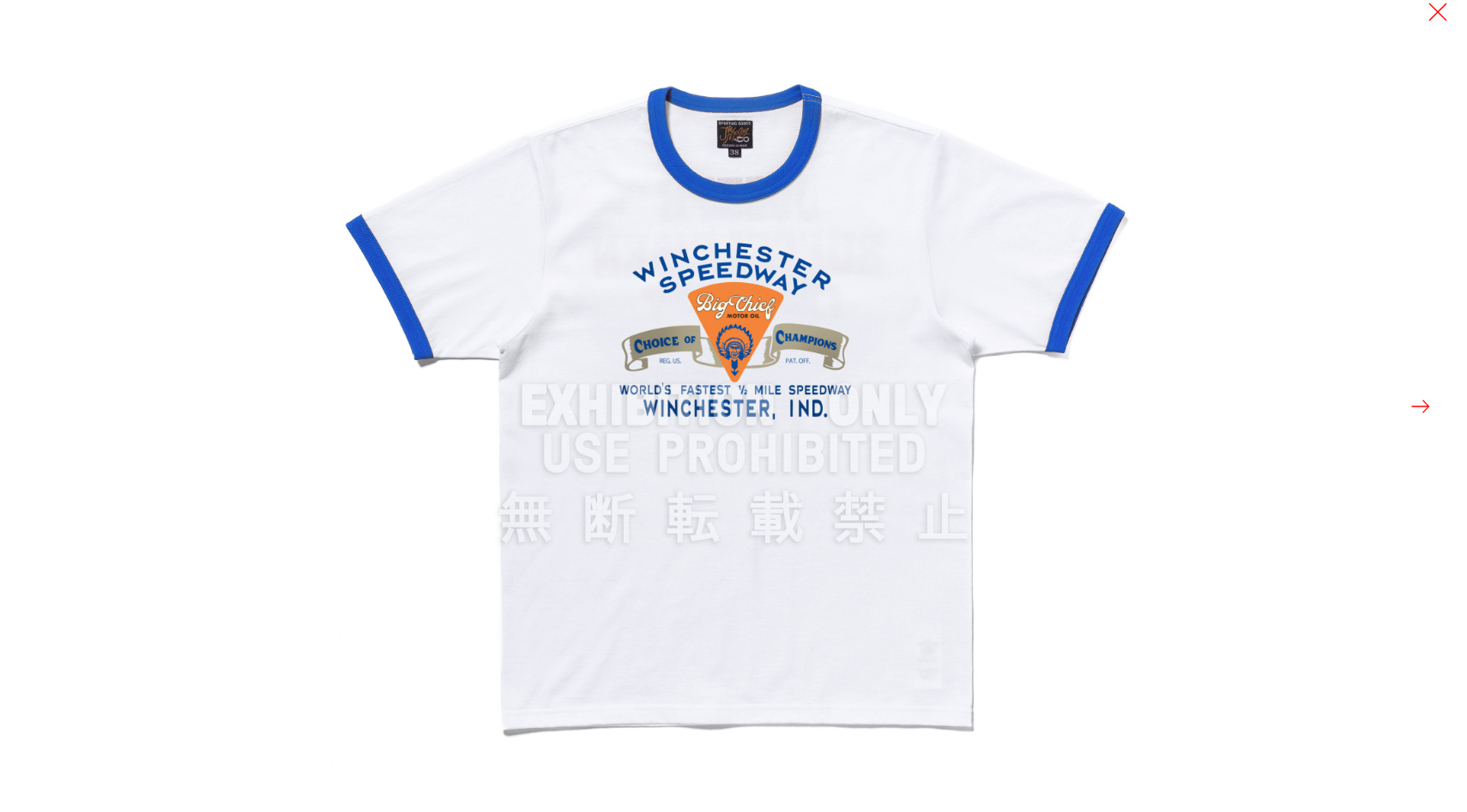
click at [1414, 408] on button at bounding box center [1421, 406] width 24 height 24
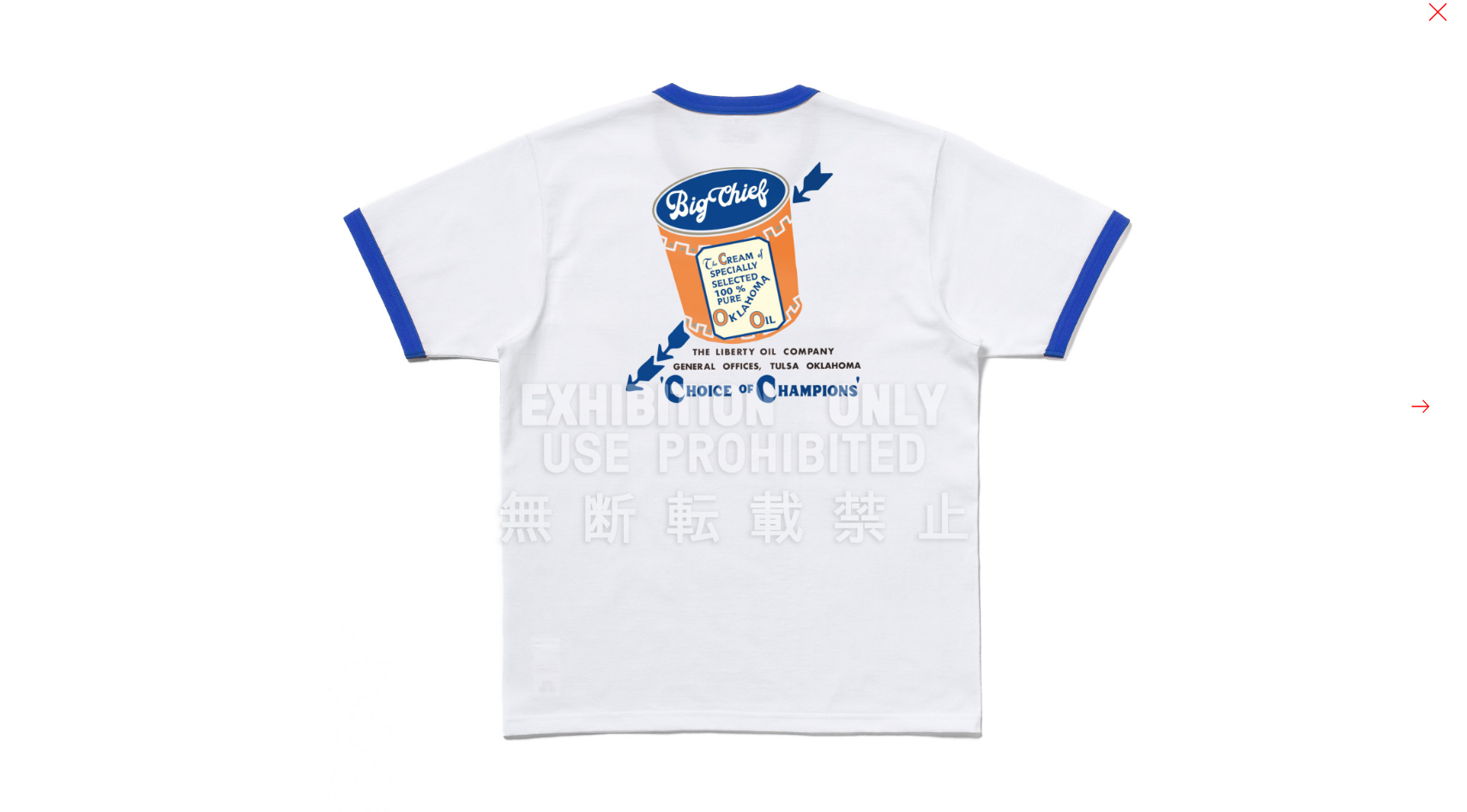
click at [29, 389] on div at bounding box center [733, 406] width 1467 height 812
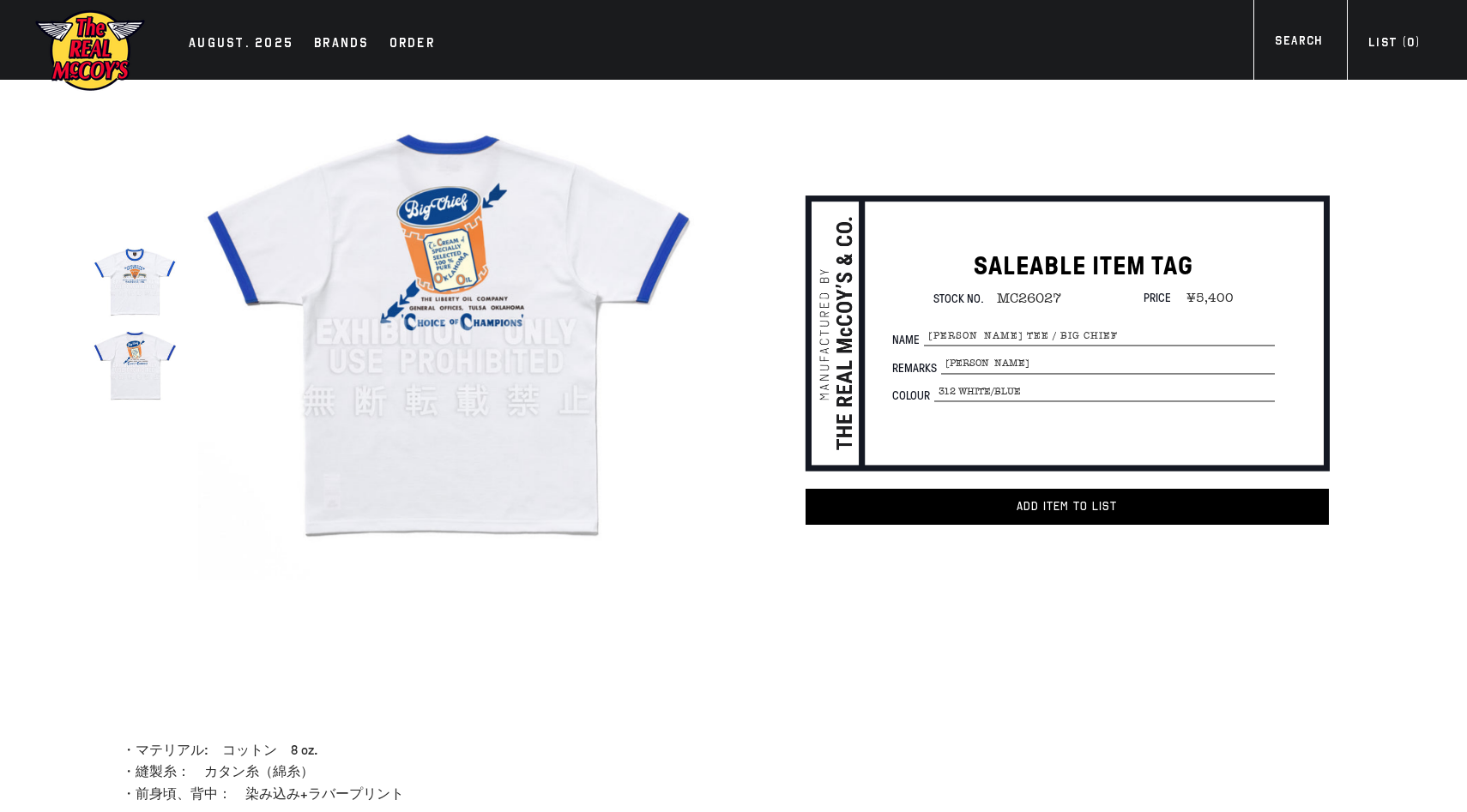
click at [134, 268] on img at bounding box center [135, 282] width 84 height 84
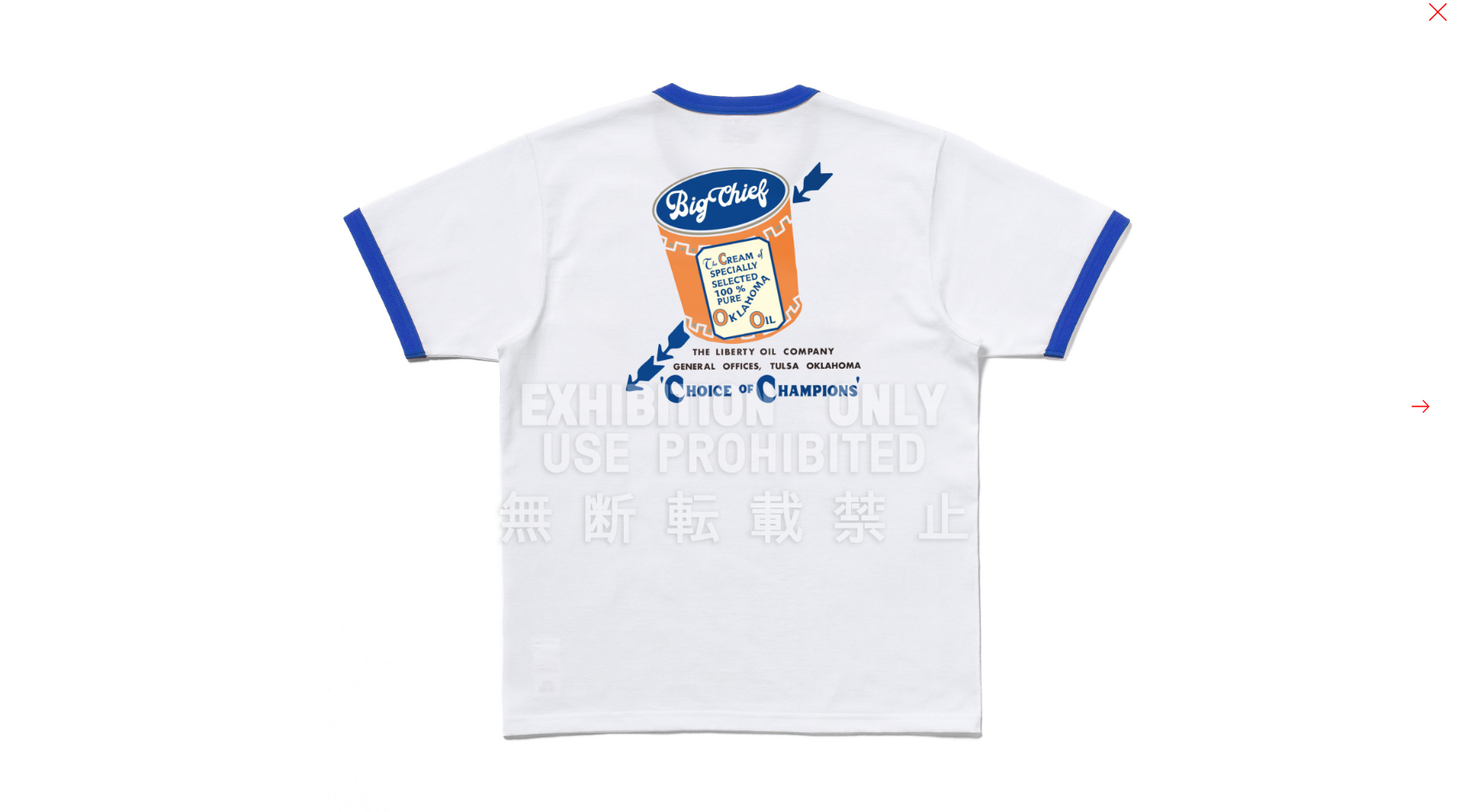
click at [50, 349] on div at bounding box center [733, 406] width 1467 height 812
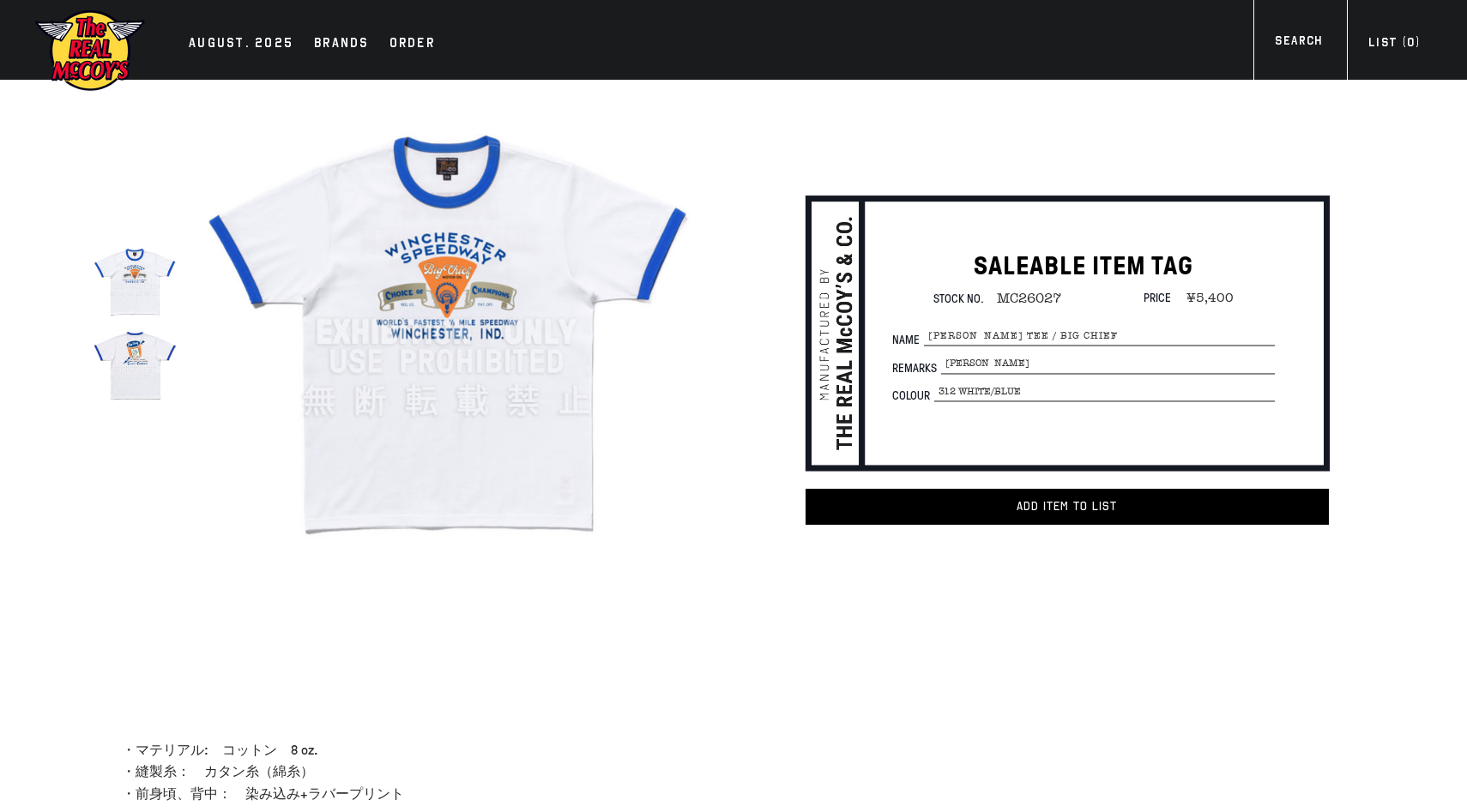
click at [140, 371] on img at bounding box center [135, 365] width 84 height 84
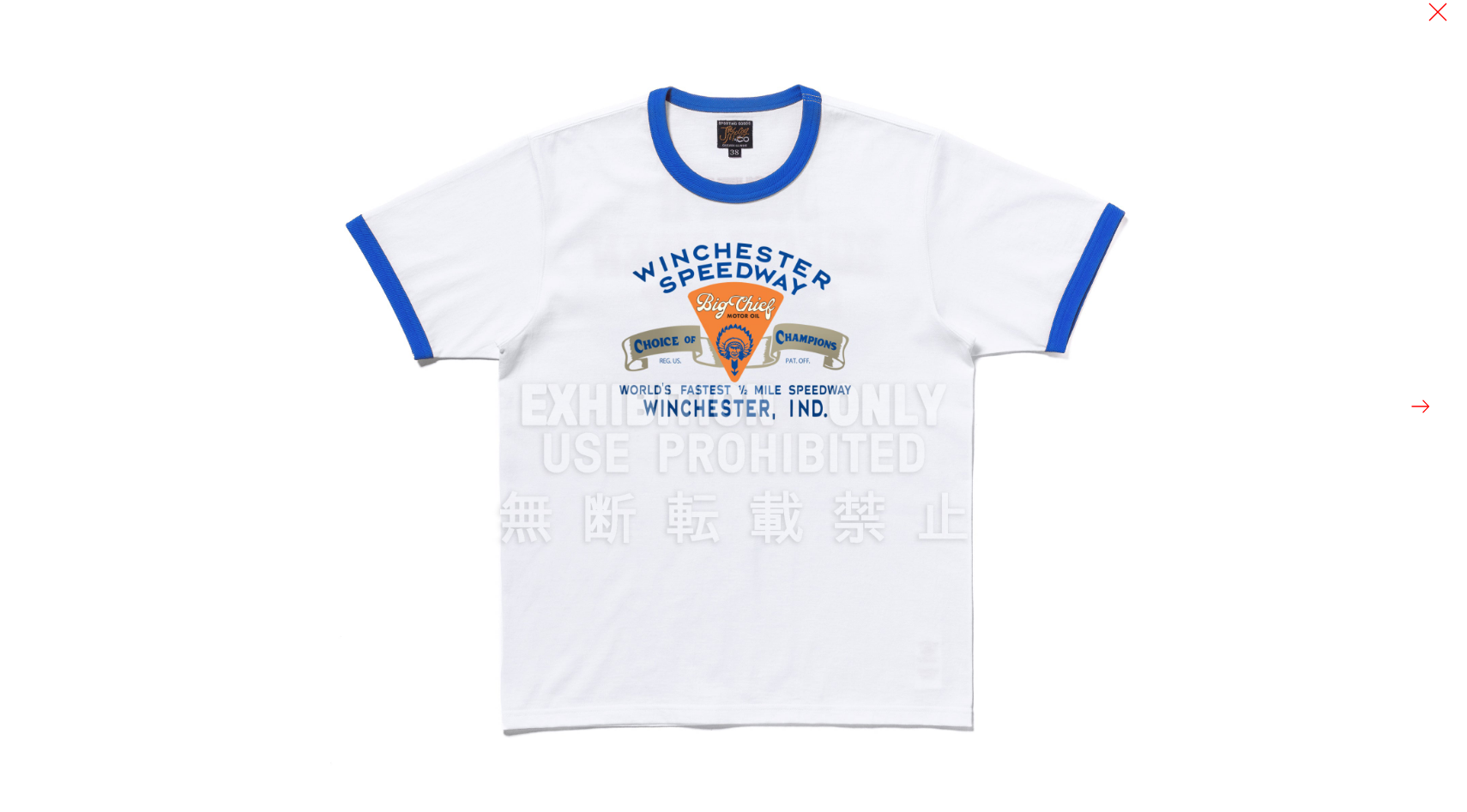
click at [1425, 411] on button at bounding box center [1421, 406] width 24 height 24
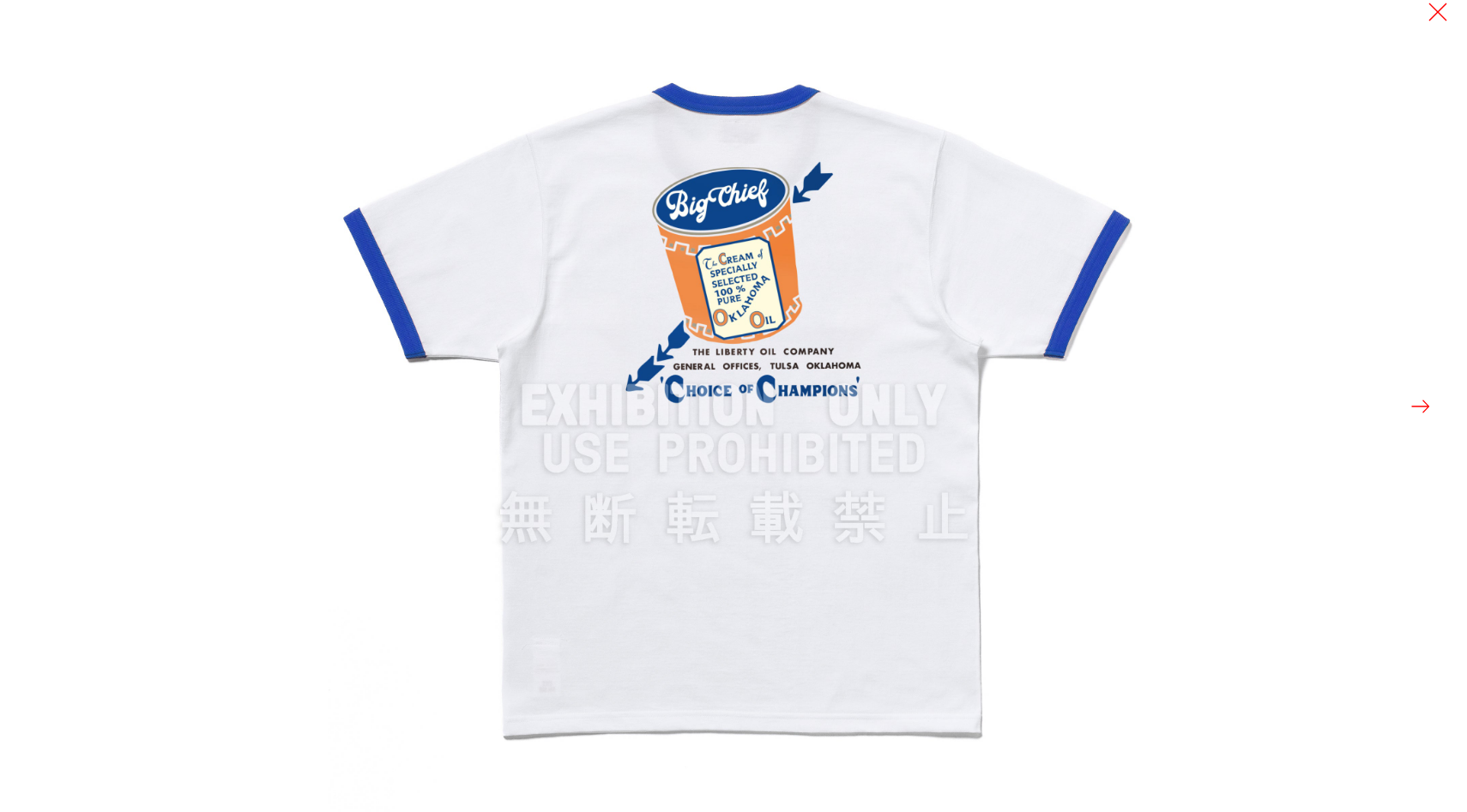
click at [254, 300] on div at bounding box center [733, 406] width 1467 height 812
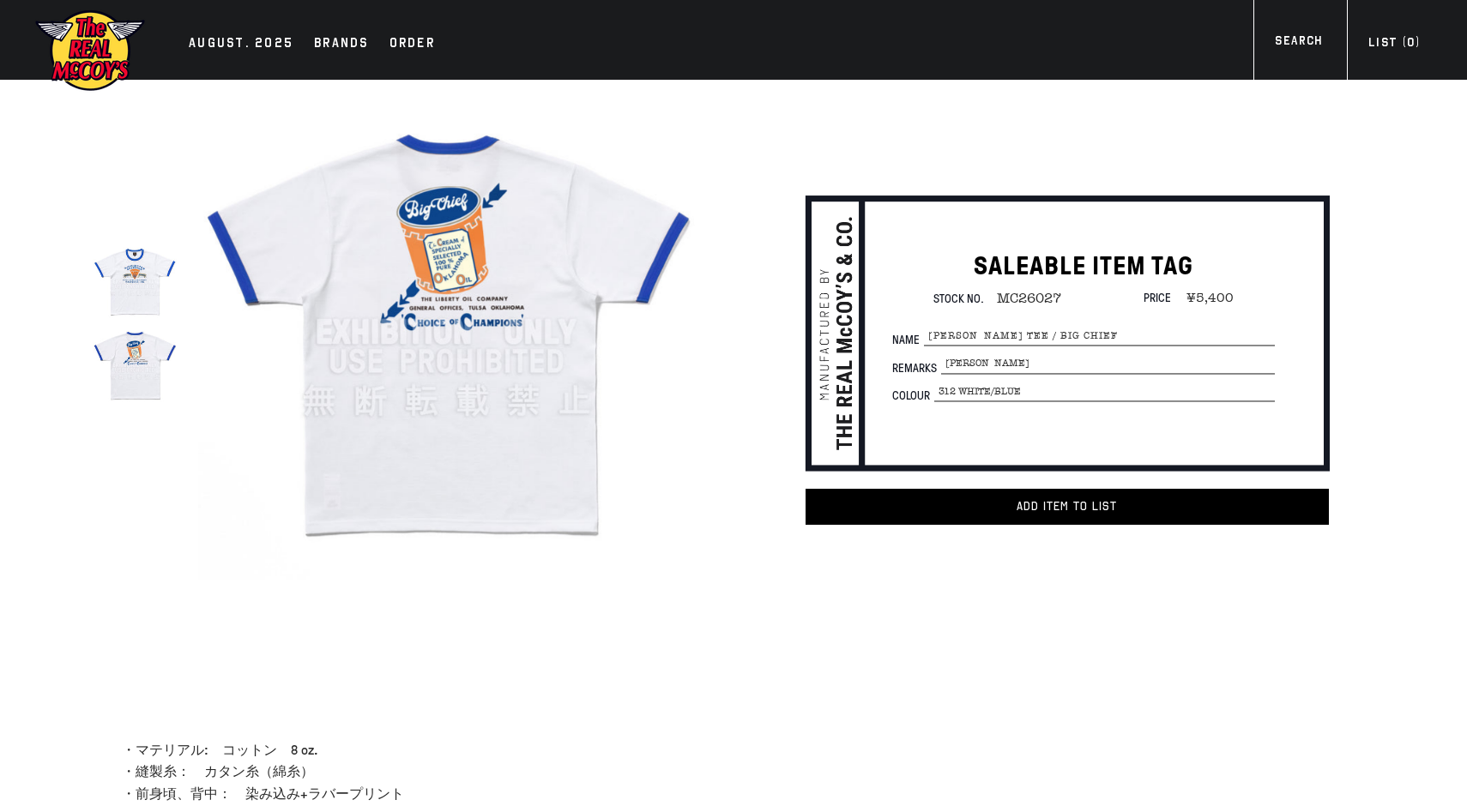
click at [74, 218] on div "true" at bounding box center [362, 333] width 675 height 505
click at [110, 286] on img at bounding box center [135, 282] width 84 height 84
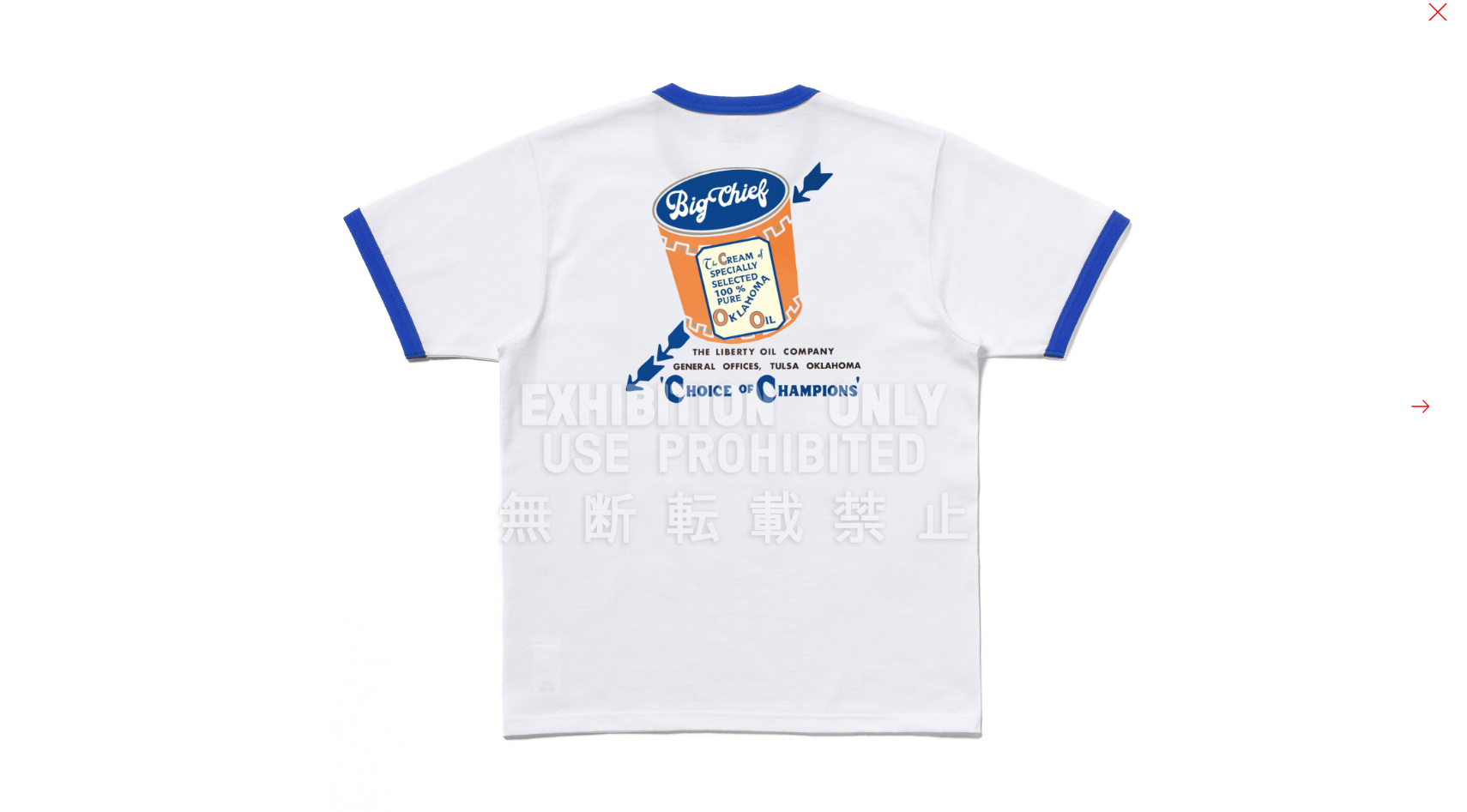
click at [28, 335] on div at bounding box center [733, 406] width 1467 height 812
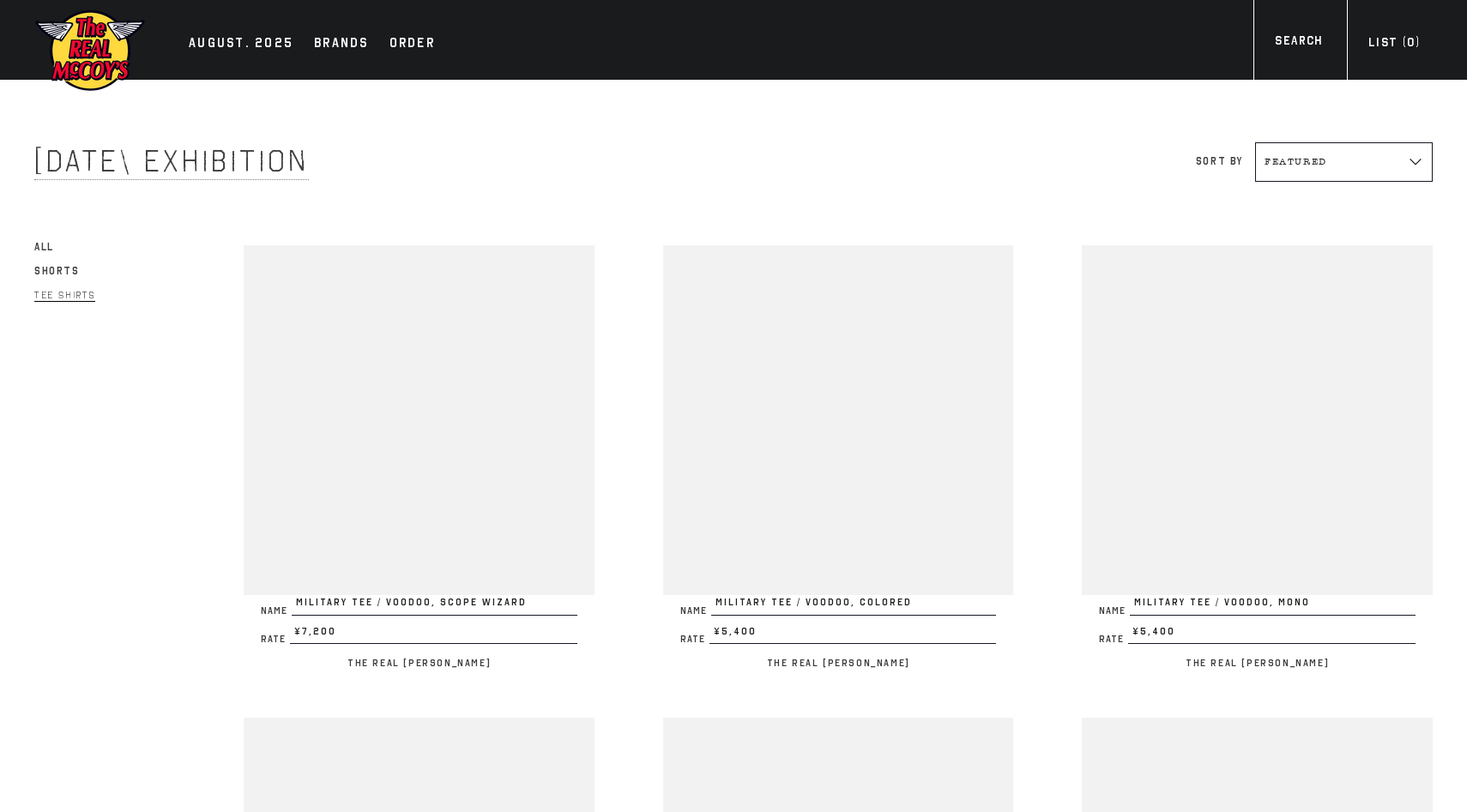
scroll to position [1842, 0]
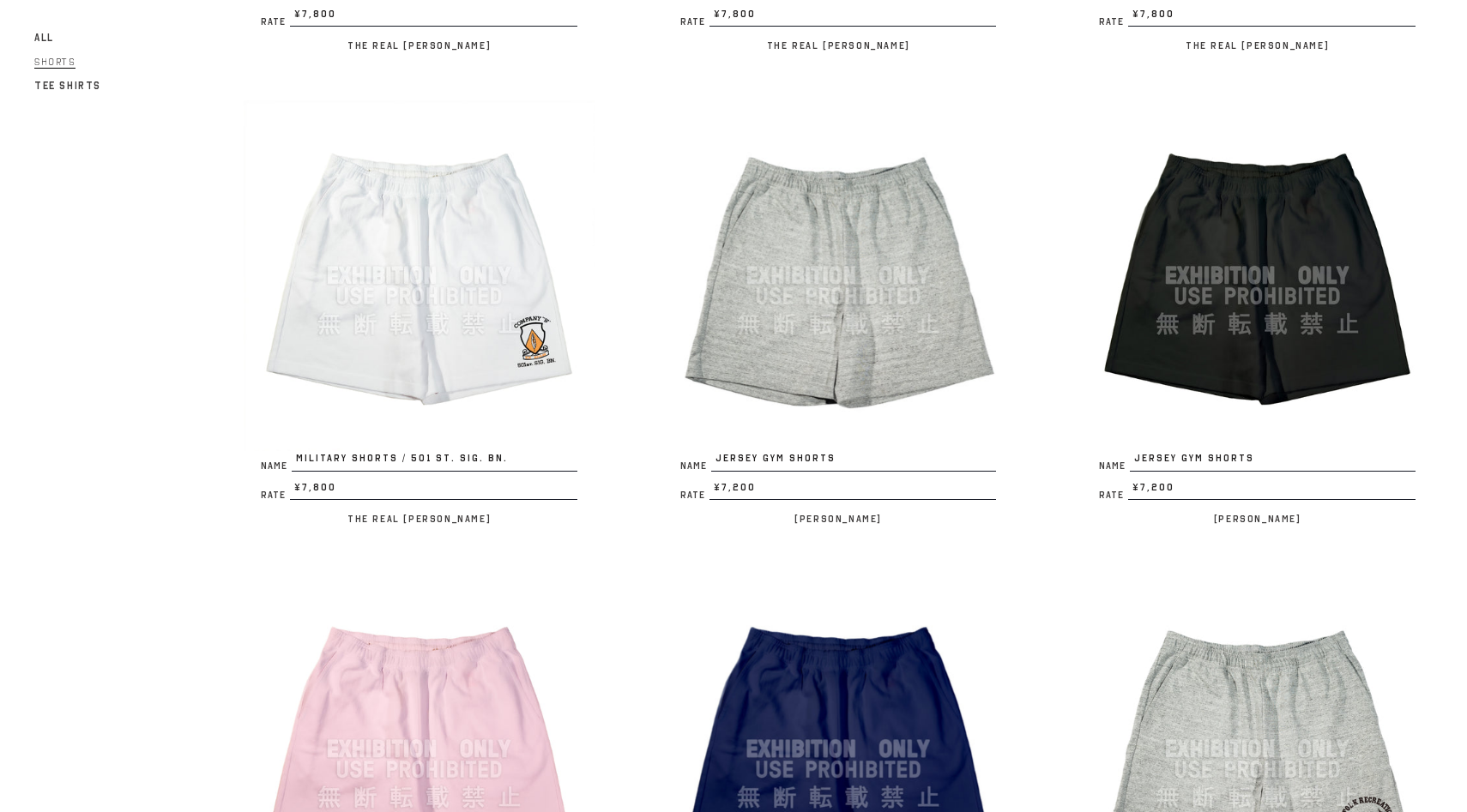
scroll to position [607, 0]
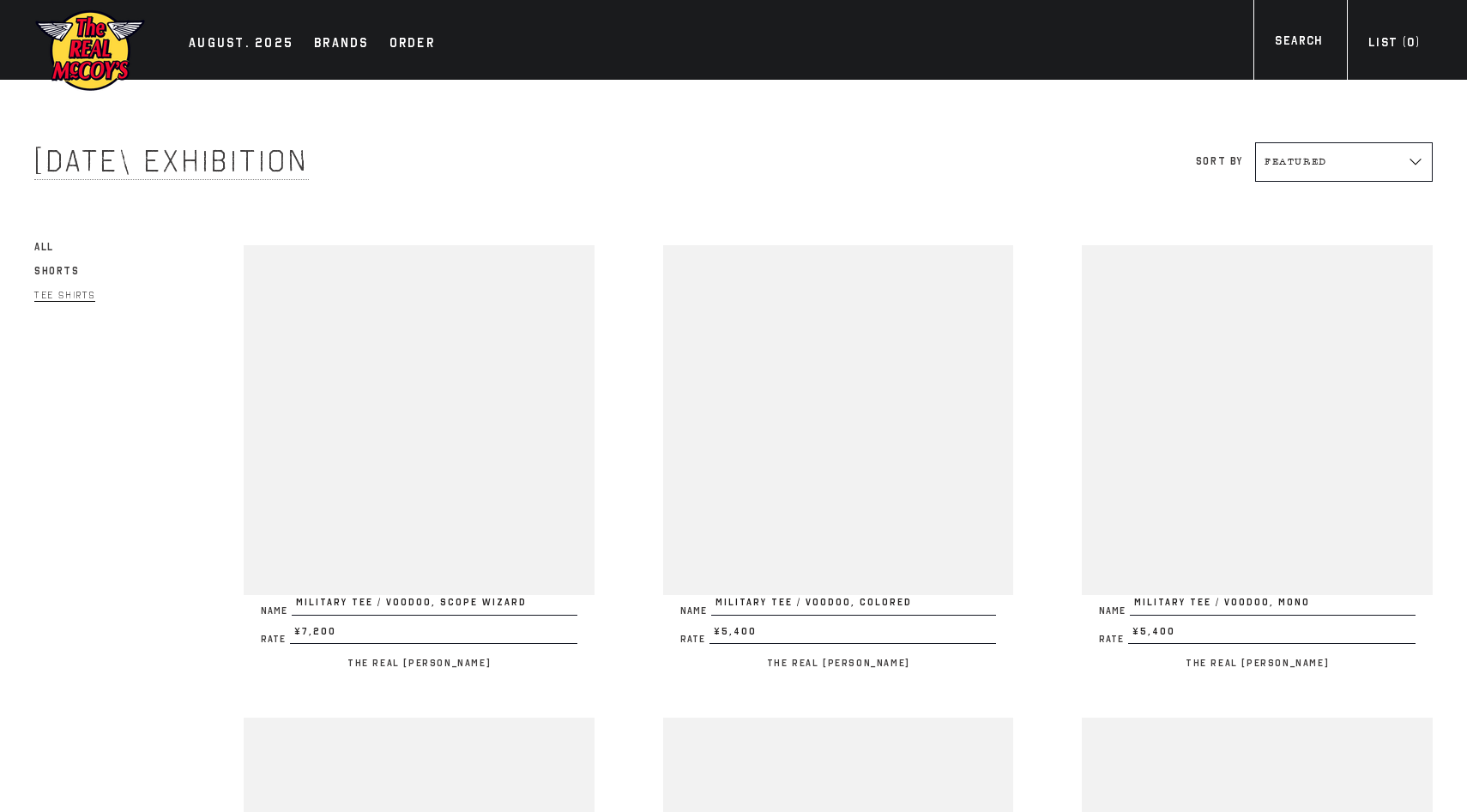
scroll to position [1842, 0]
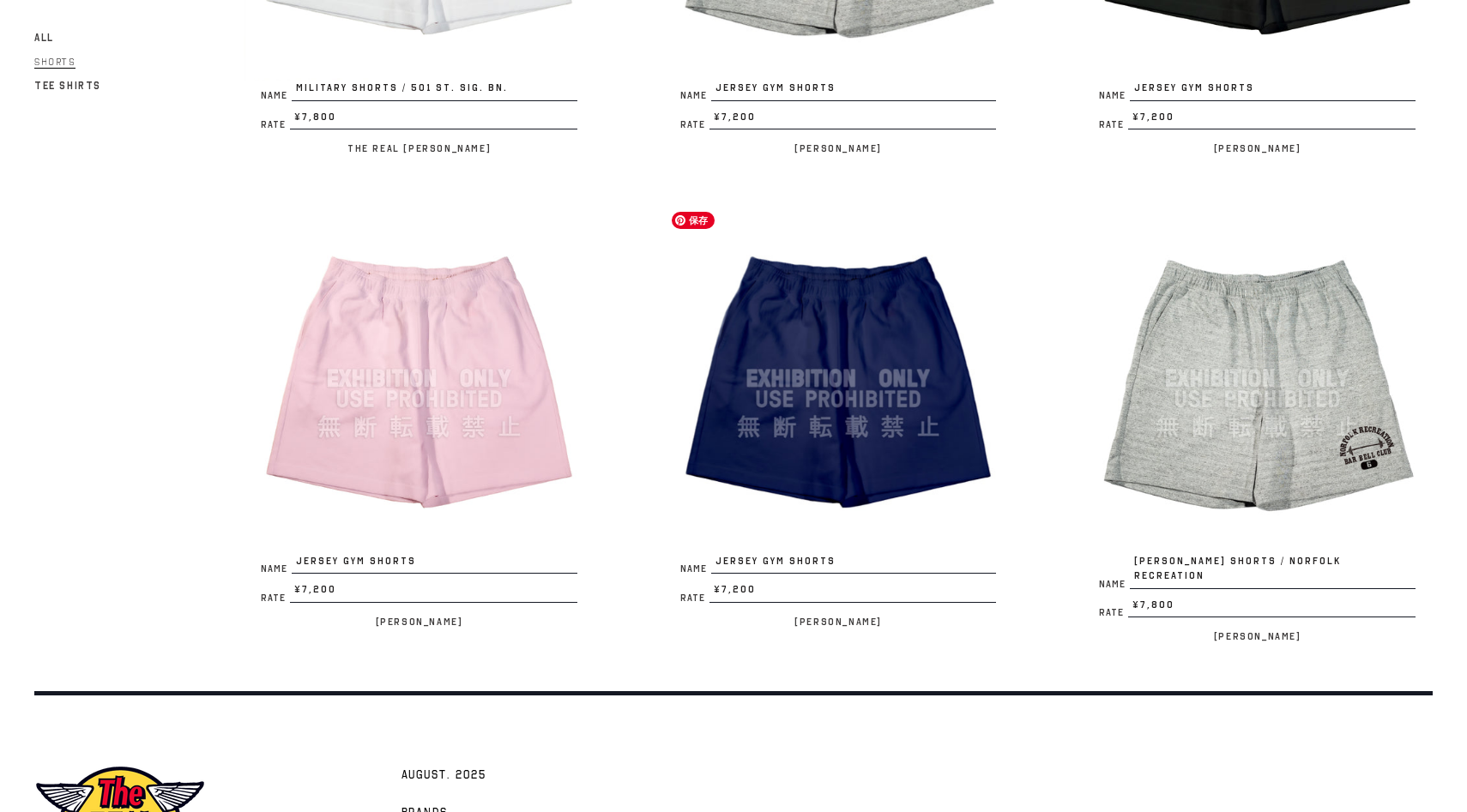
scroll to position [1147, 0]
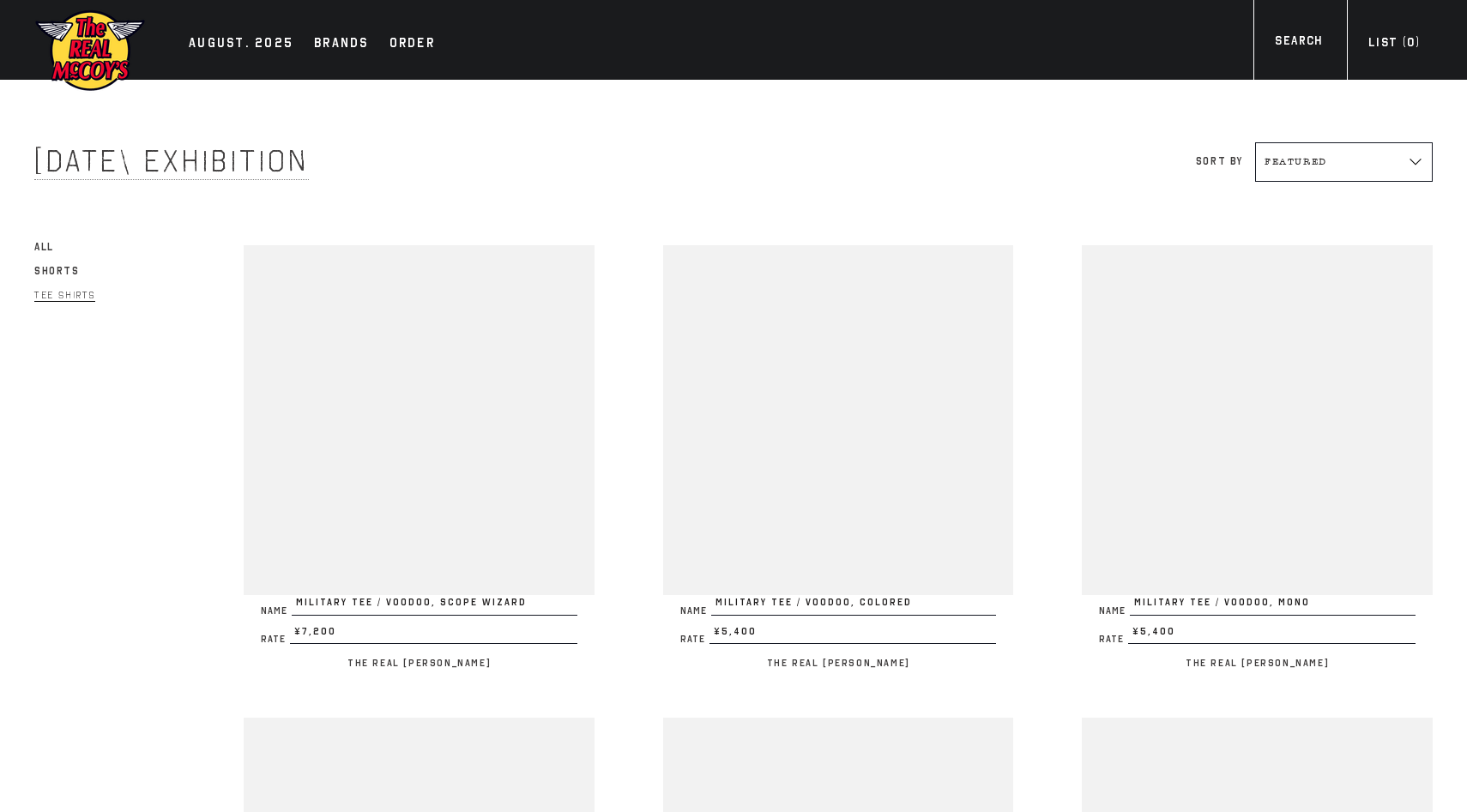
scroll to position [3346, 0]
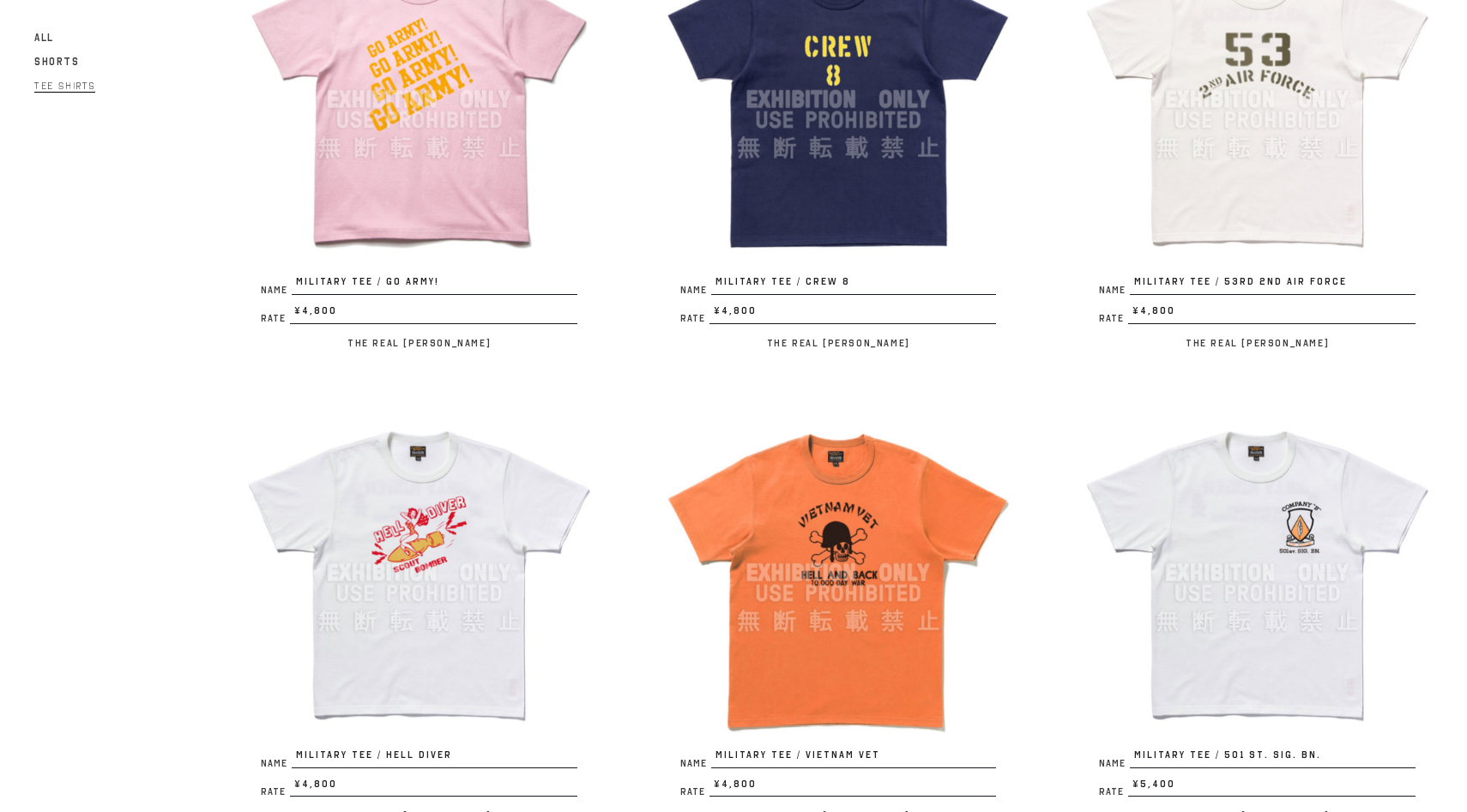
scroll to position [1798, 0]
